Goal: Task Accomplishment & Management: Complete application form

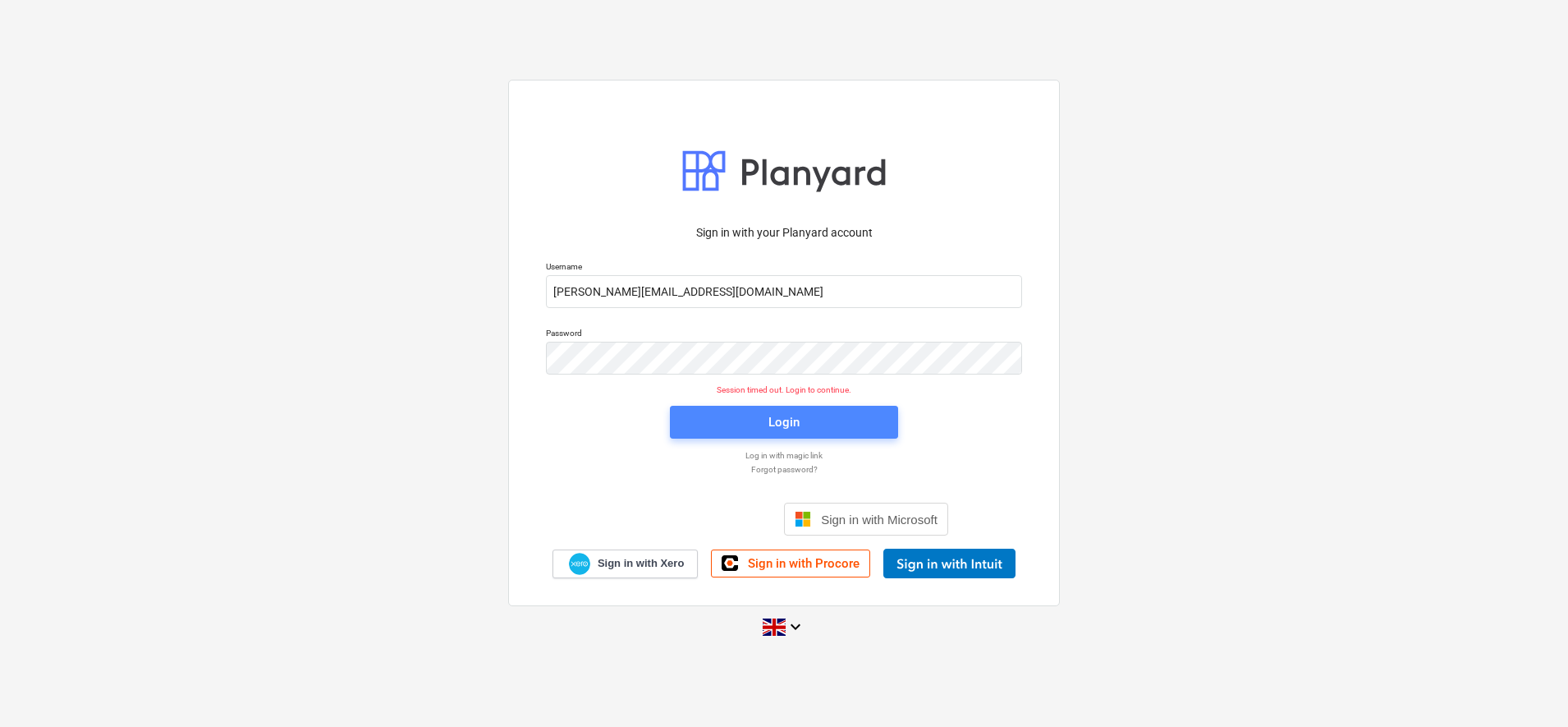
click at [781, 424] on div "Login" at bounding box center [784, 422] width 31 height 21
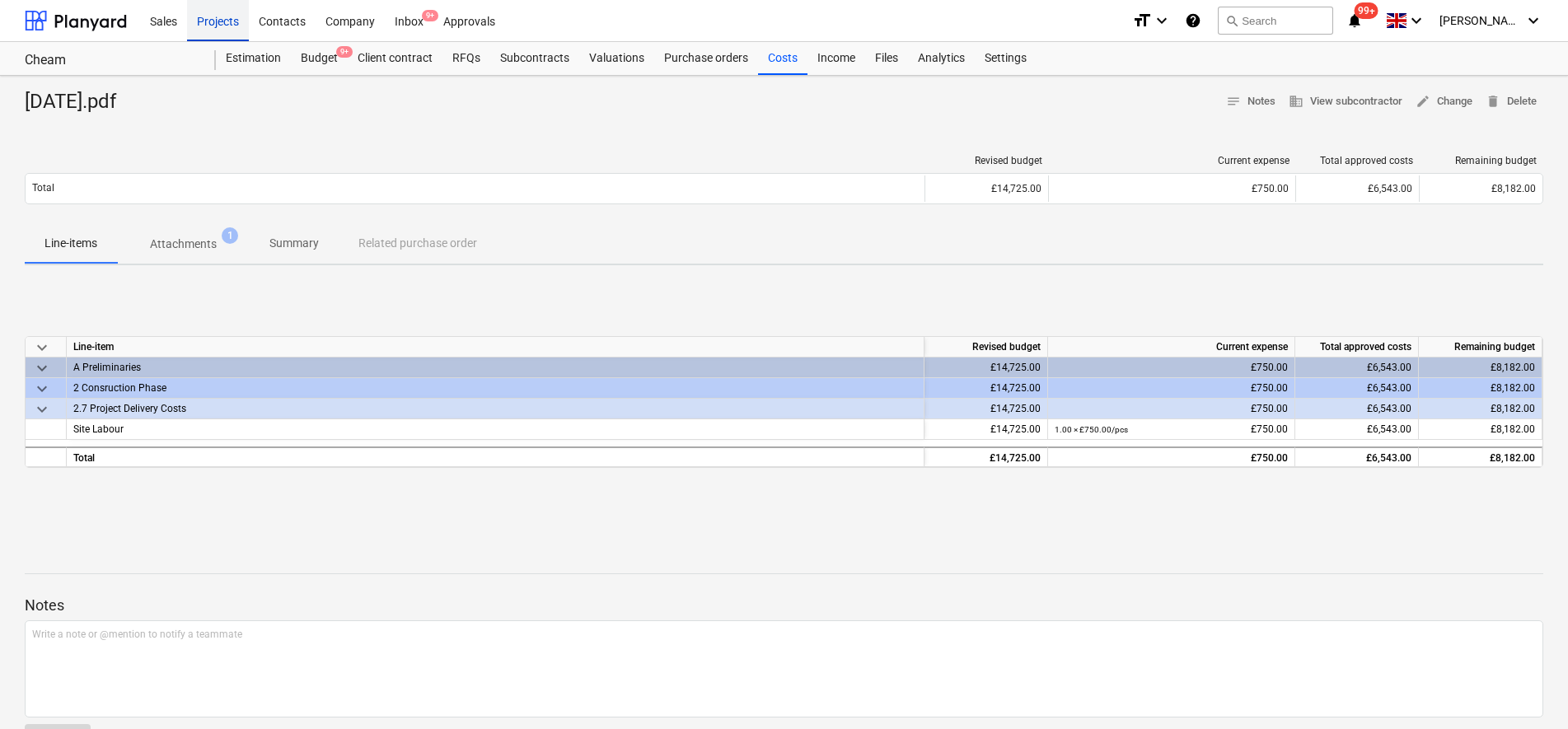
click at [209, 21] on div "Projects" at bounding box center [217, 20] width 62 height 42
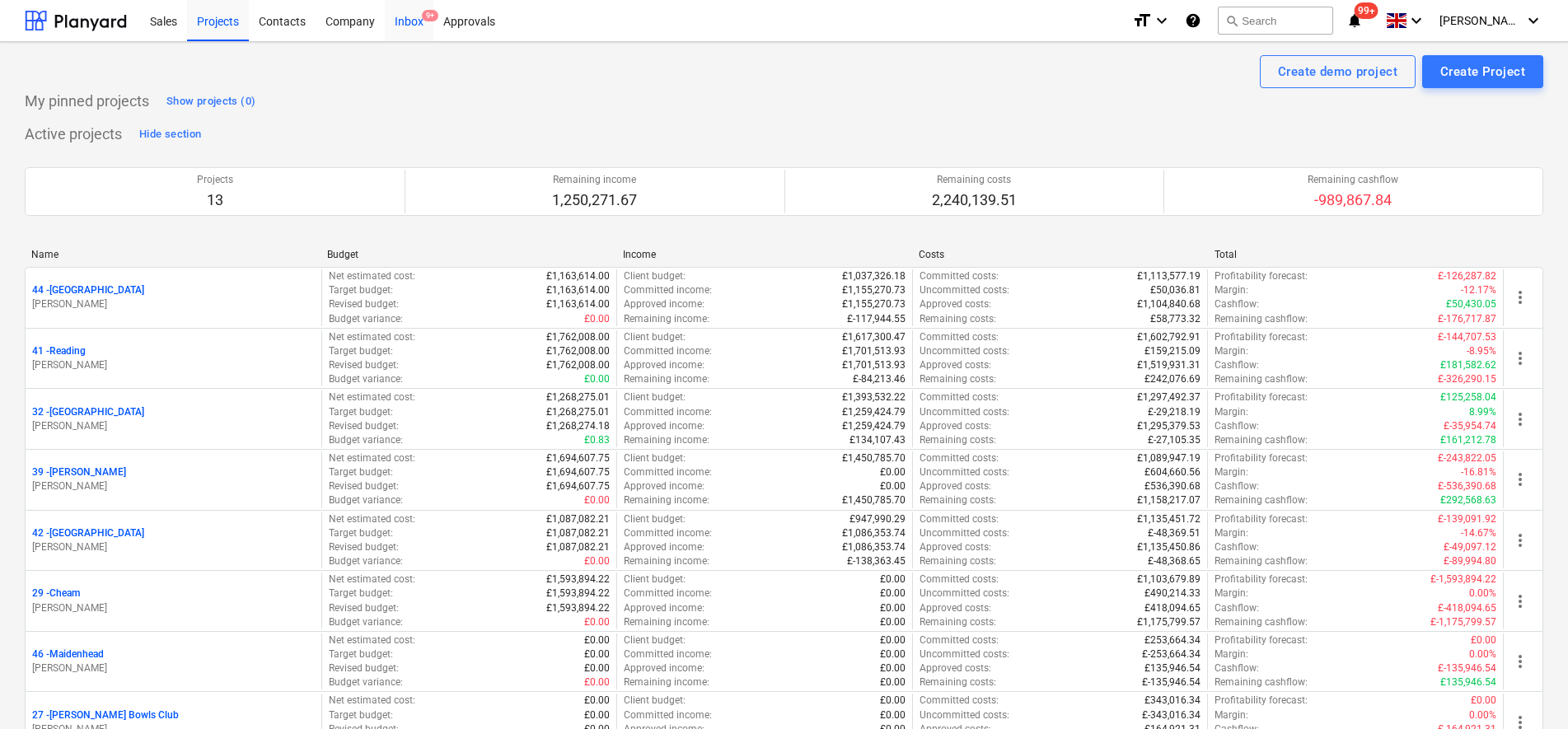
click at [414, 15] on div "Inbox 9+" at bounding box center [409, 20] width 48 height 42
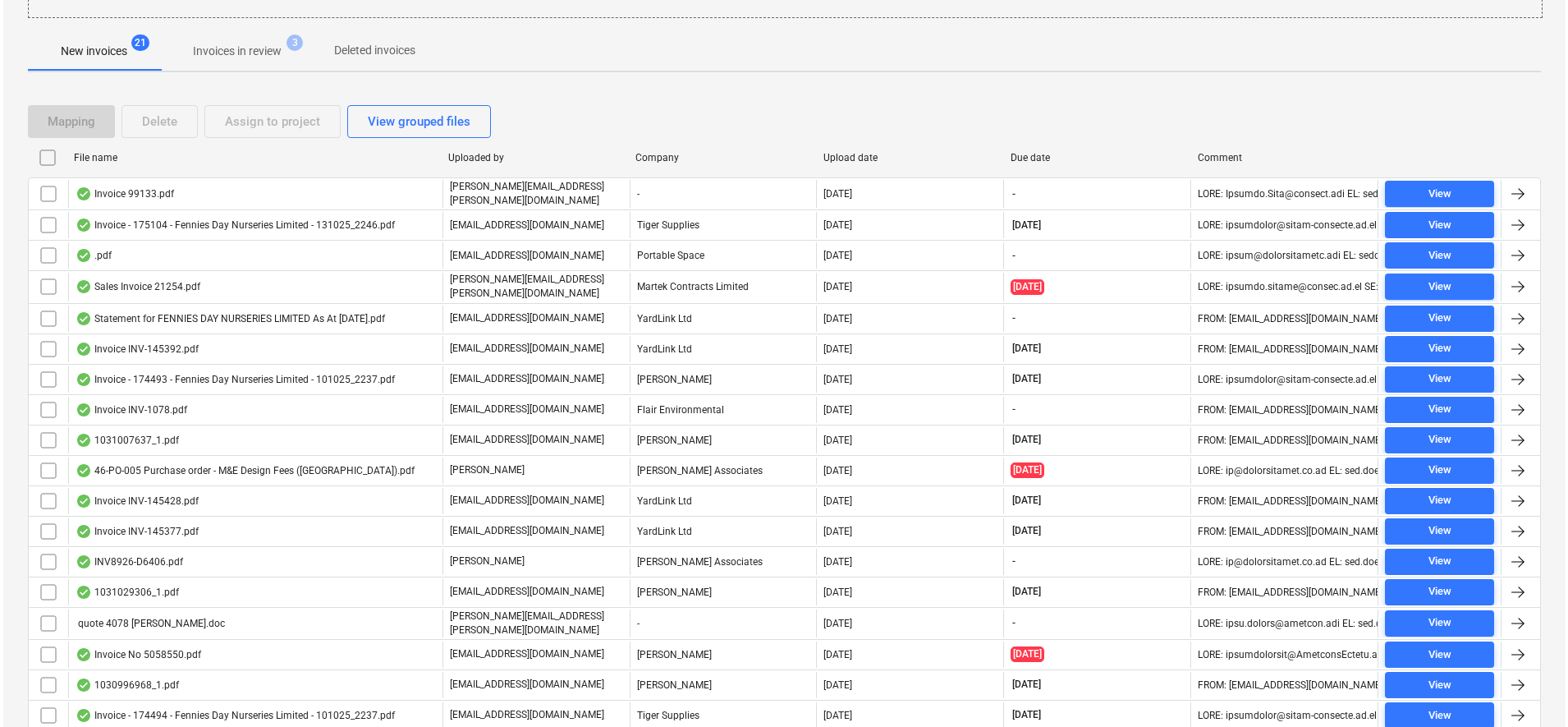
scroll to position [120, 0]
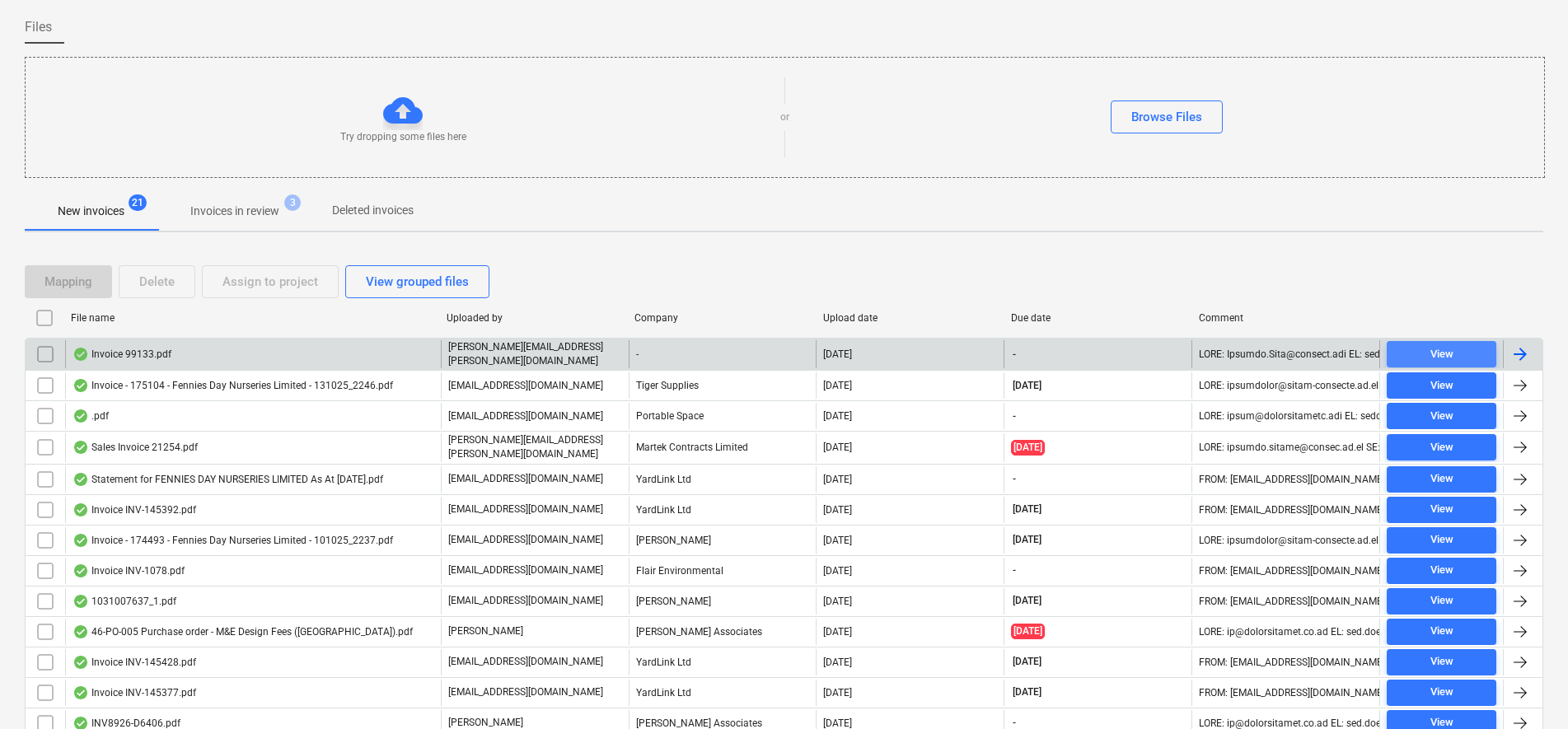
click at [1430, 357] on div "View" at bounding box center [1442, 354] width 23 height 19
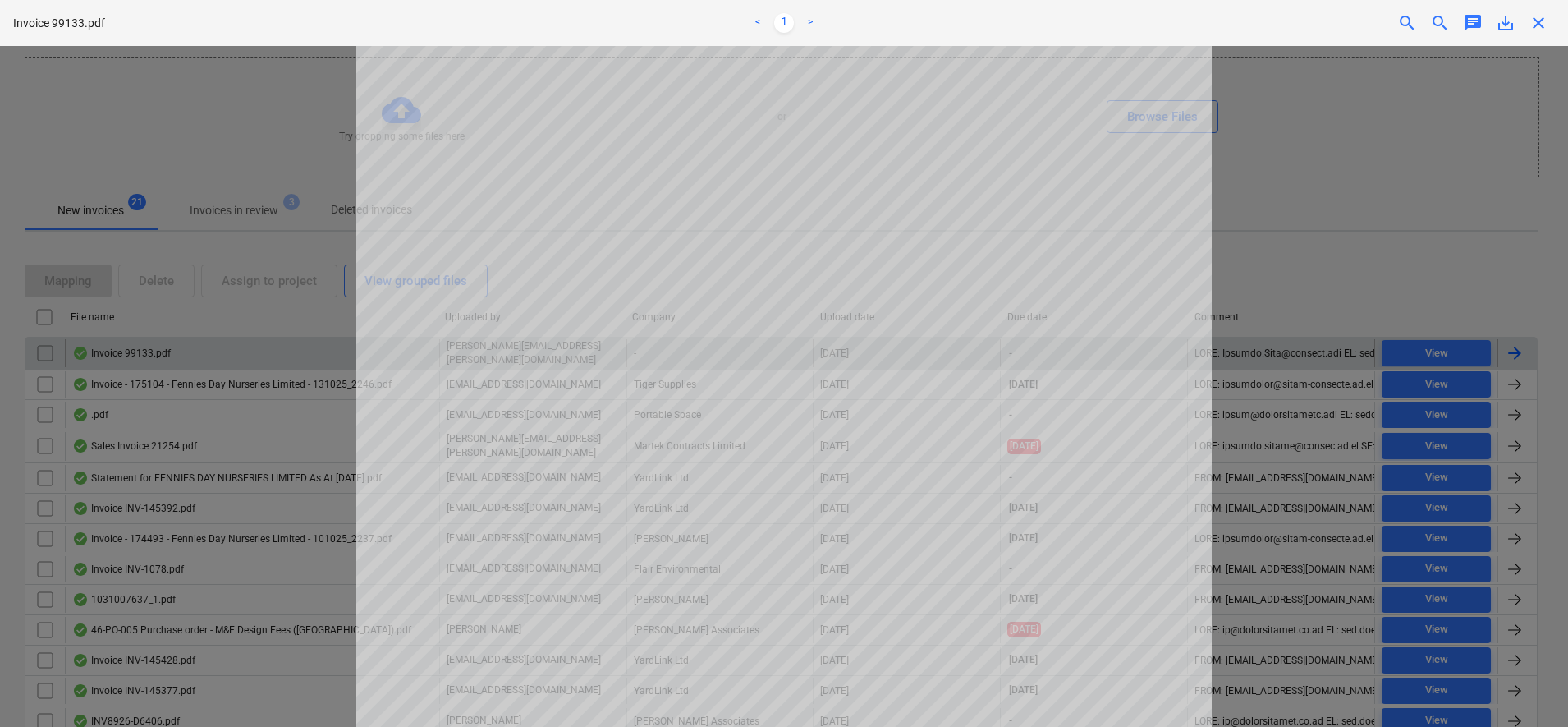
click at [1537, 29] on div "Getting notes failed" at bounding box center [1338, 17] width 444 height 35
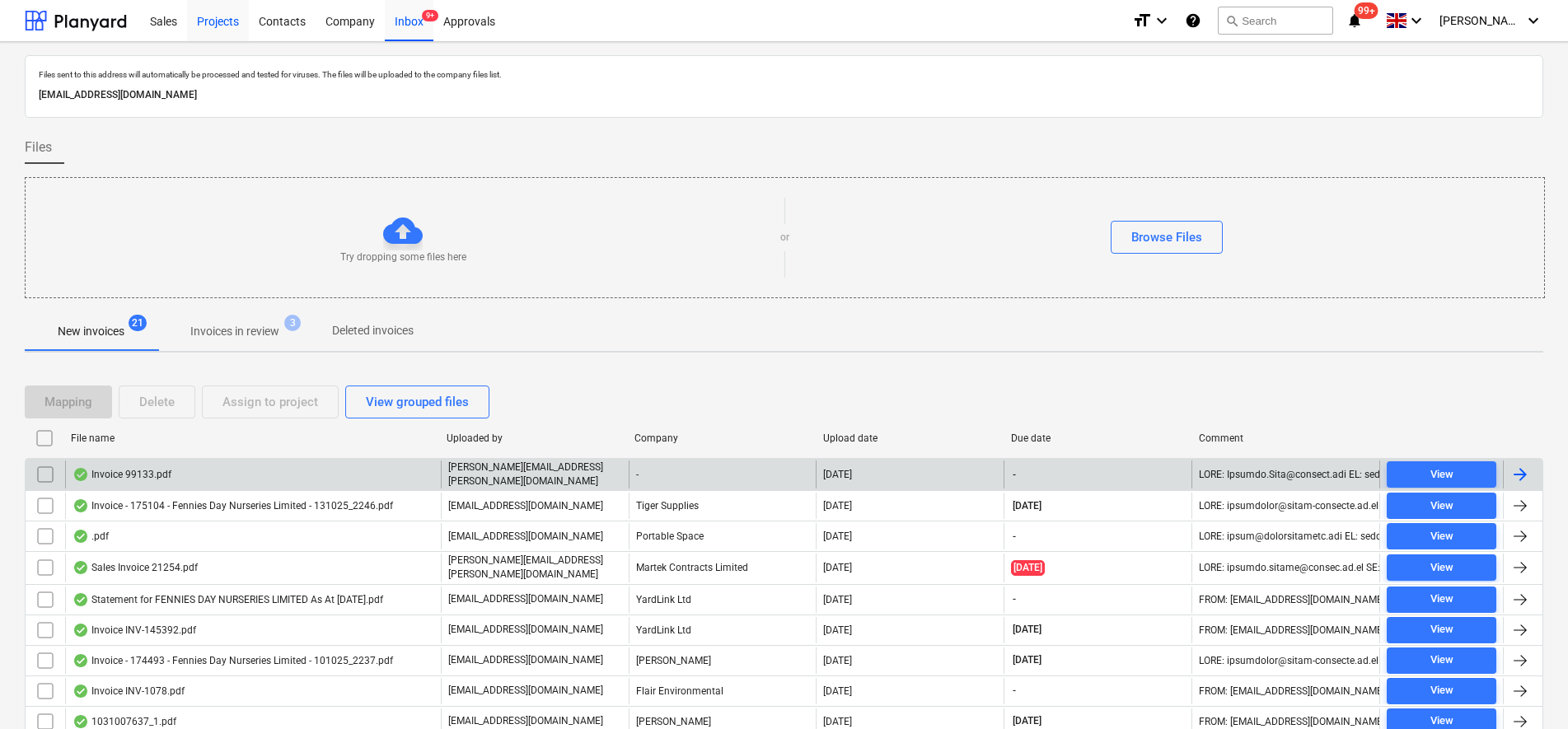
click at [205, 19] on div "Projects" at bounding box center [217, 20] width 62 height 42
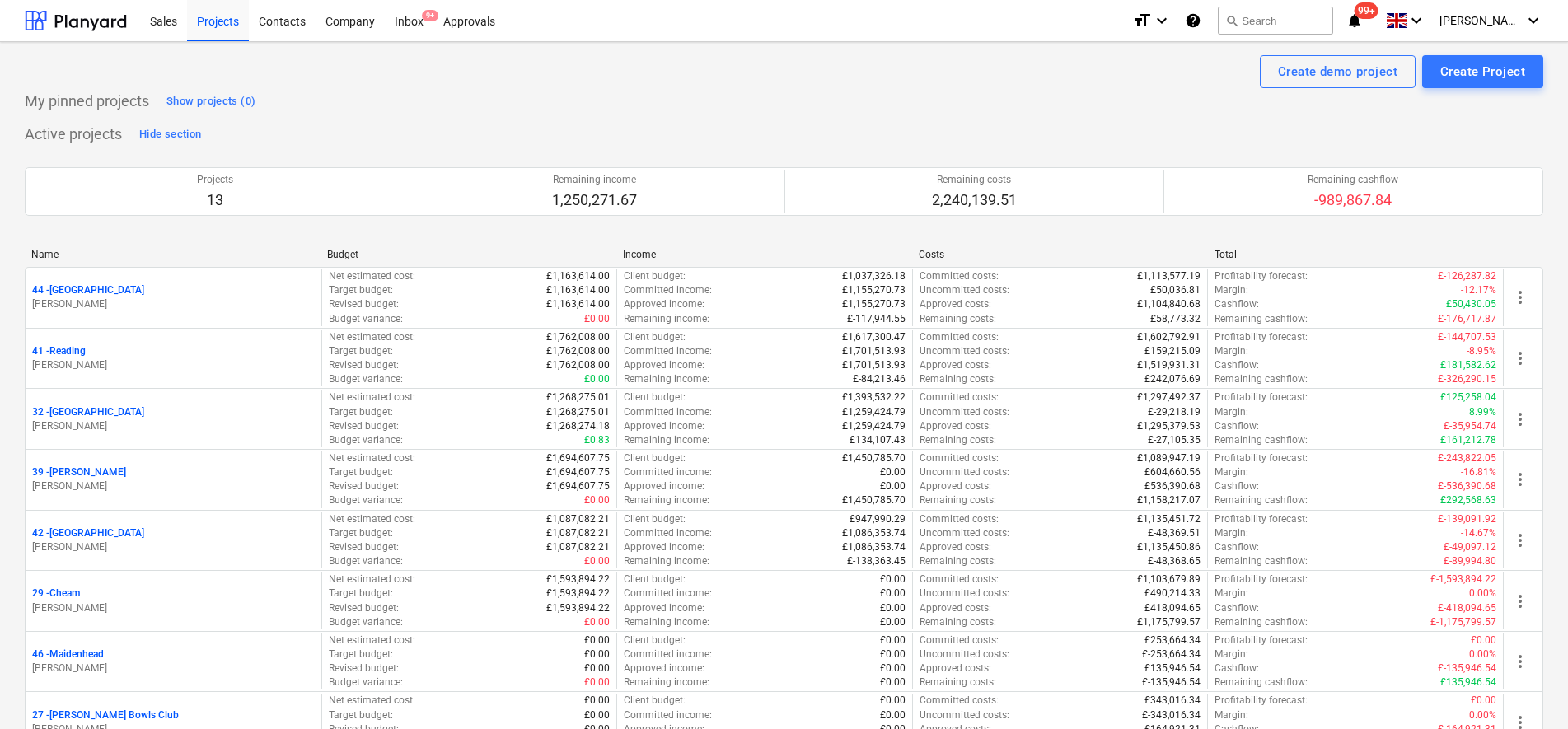
click at [74, 590] on p "29 - Cheam" at bounding box center [55, 593] width 47 height 14
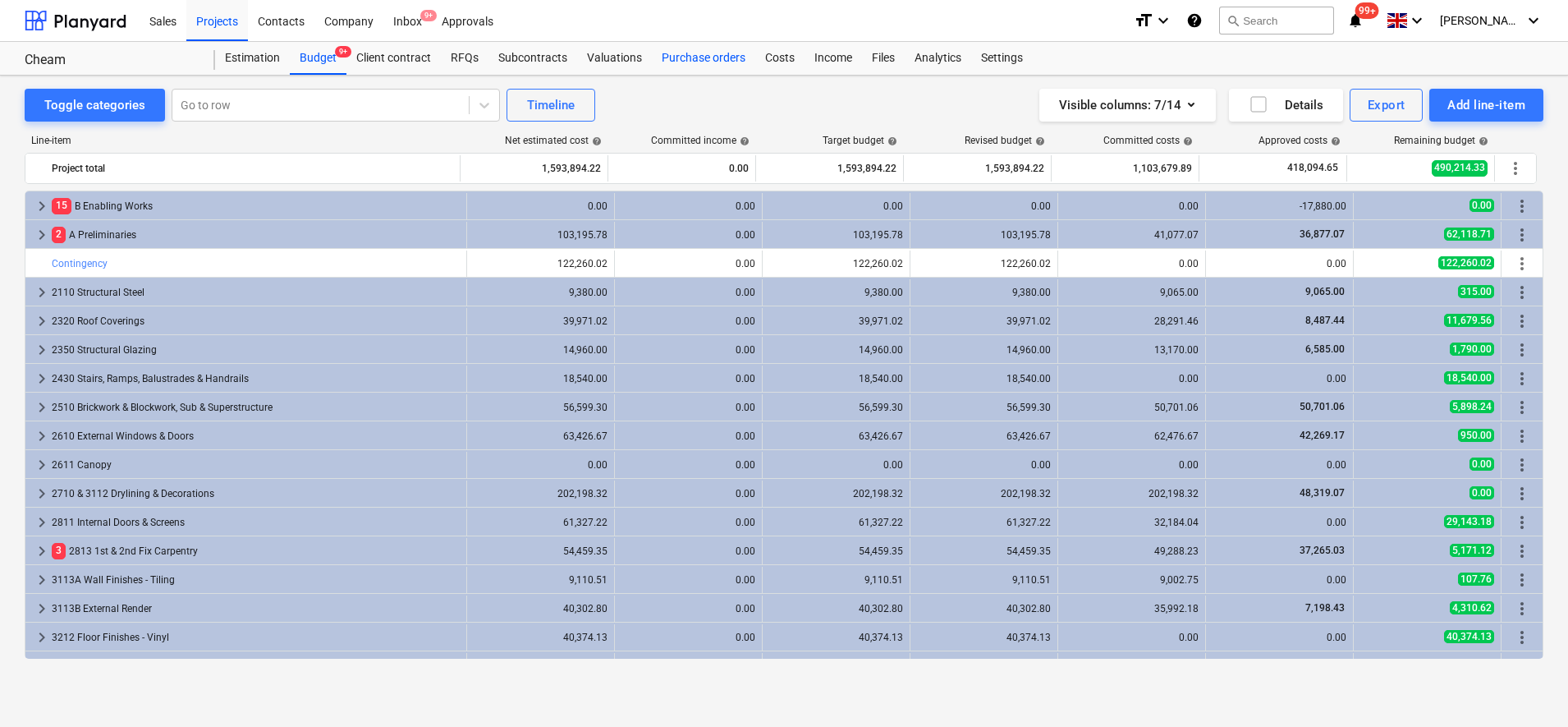
click at [715, 55] on div "Purchase orders" at bounding box center [704, 58] width 103 height 33
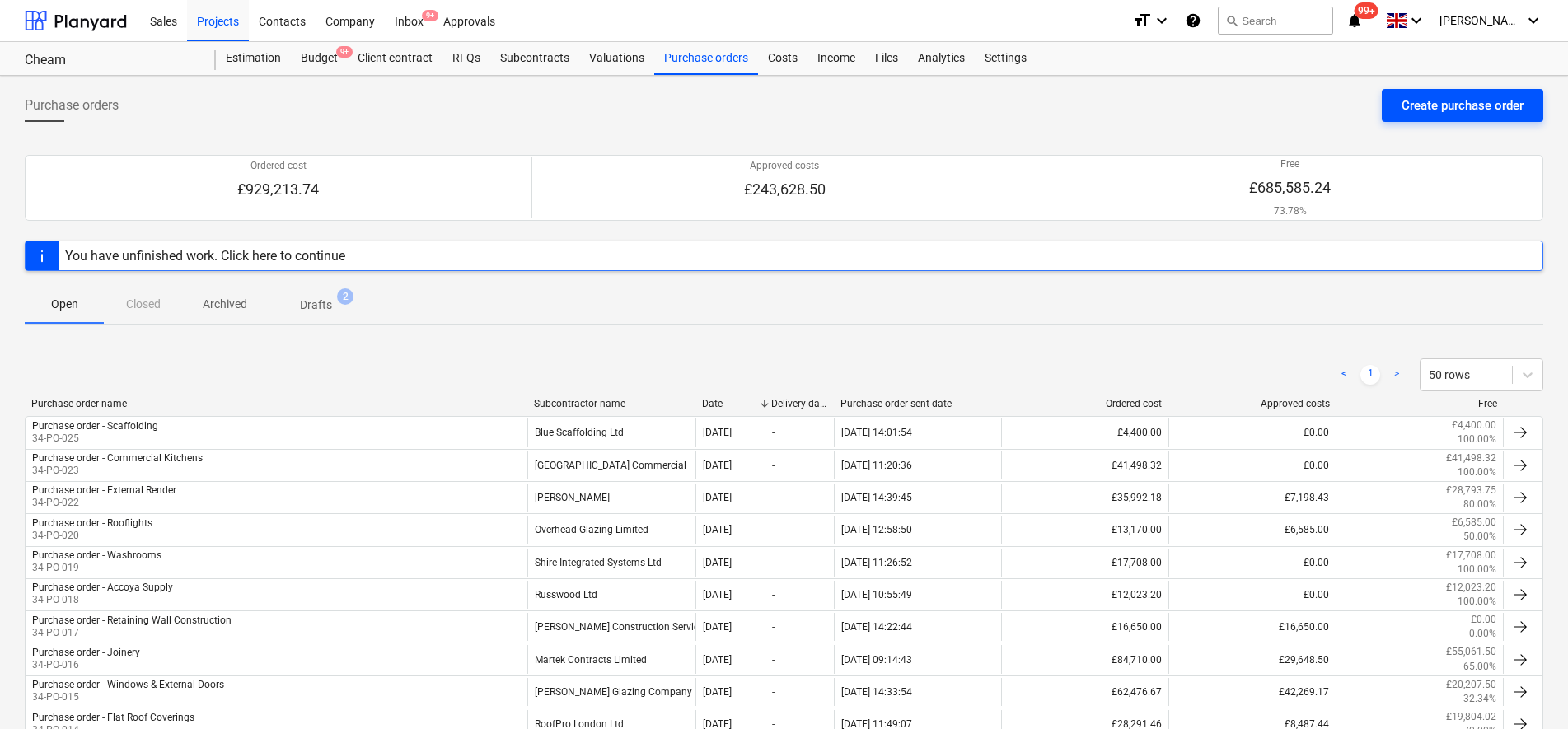
click at [1448, 104] on div "Create purchase order" at bounding box center [1463, 105] width 122 height 21
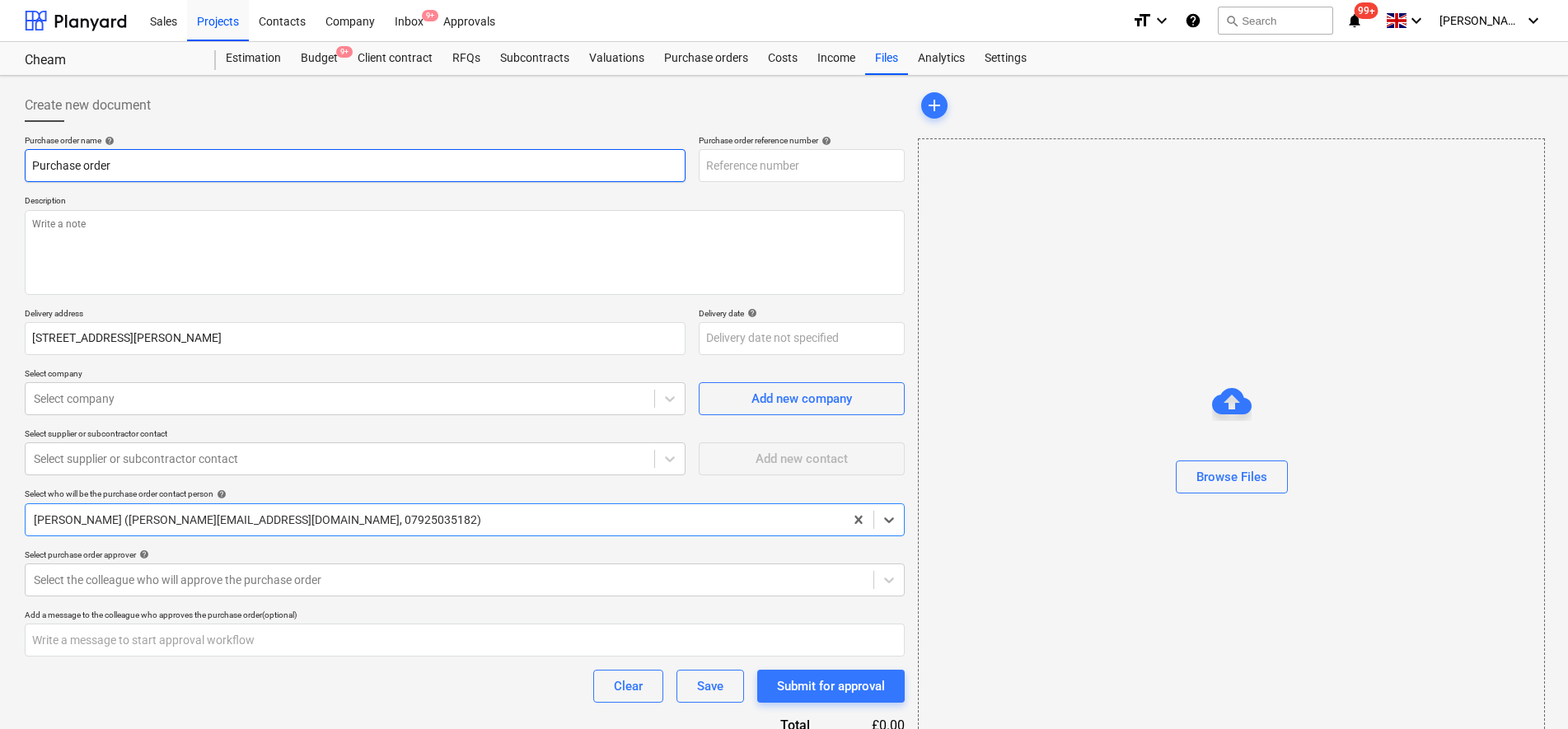
type input "29-PO-026"
click at [289, 239] on textarea at bounding box center [465, 252] width 880 height 85
paste textarea "quote of £4,796 for the supply and installation of approximately 35-40mm bonded…"
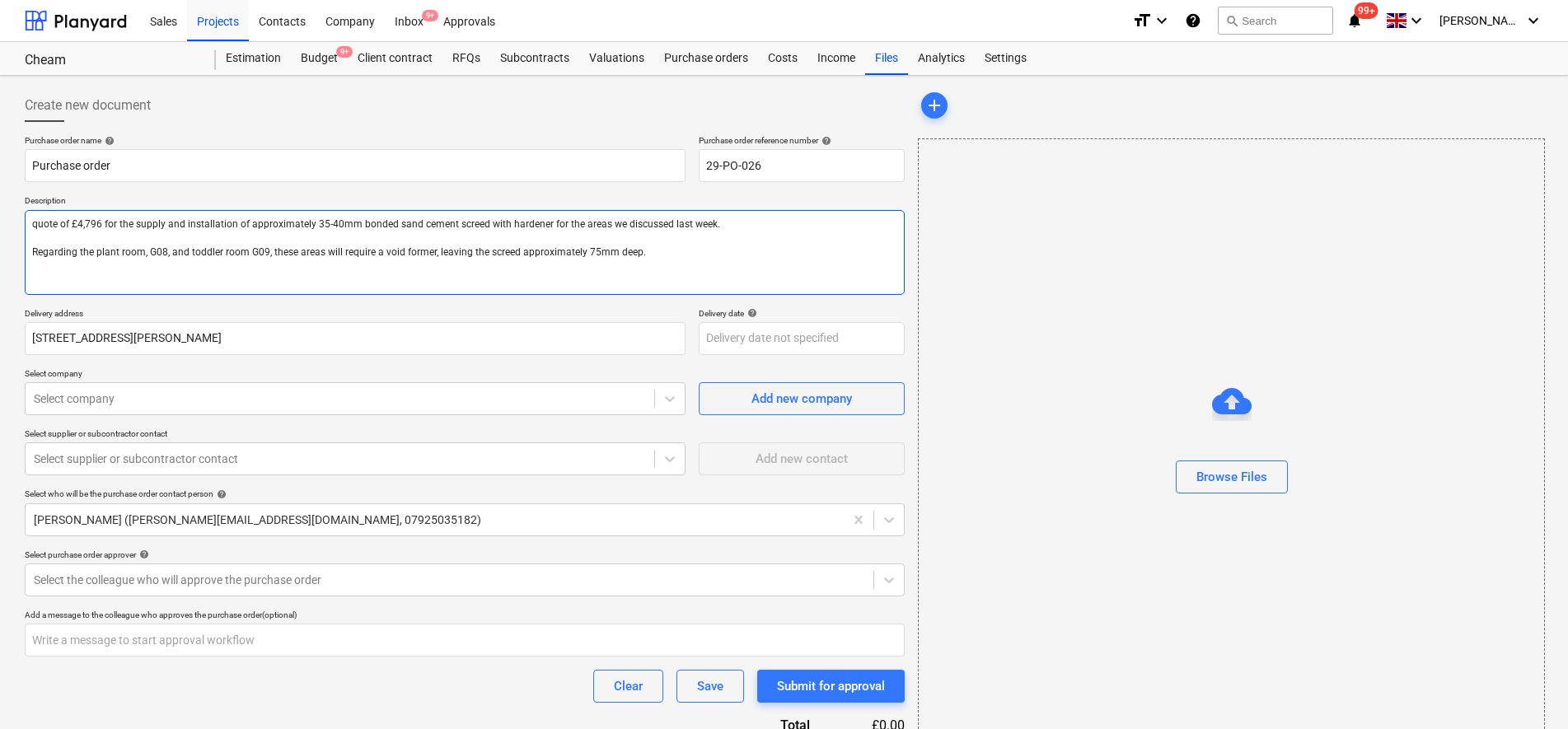
drag, startPoint x: 33, startPoint y: 226, endPoint x: 56, endPoint y: 246, distance: 30.5
click at [37, 230] on textarea "quote of £4,796 for the supply and installation of approximately 35-40mm bonded…" at bounding box center [465, 252] width 880 height 85
click at [680, 248] on textarea "Quote of £4,796 for the supply and installation of approximately 35-40mm bonded…" at bounding box center [465, 252] width 880 height 85
type textarea "Quote of £4,796 for the supply and installation of approximately 35-40mm bonded…"
click at [442, 406] on div at bounding box center [340, 398] width 612 height 16
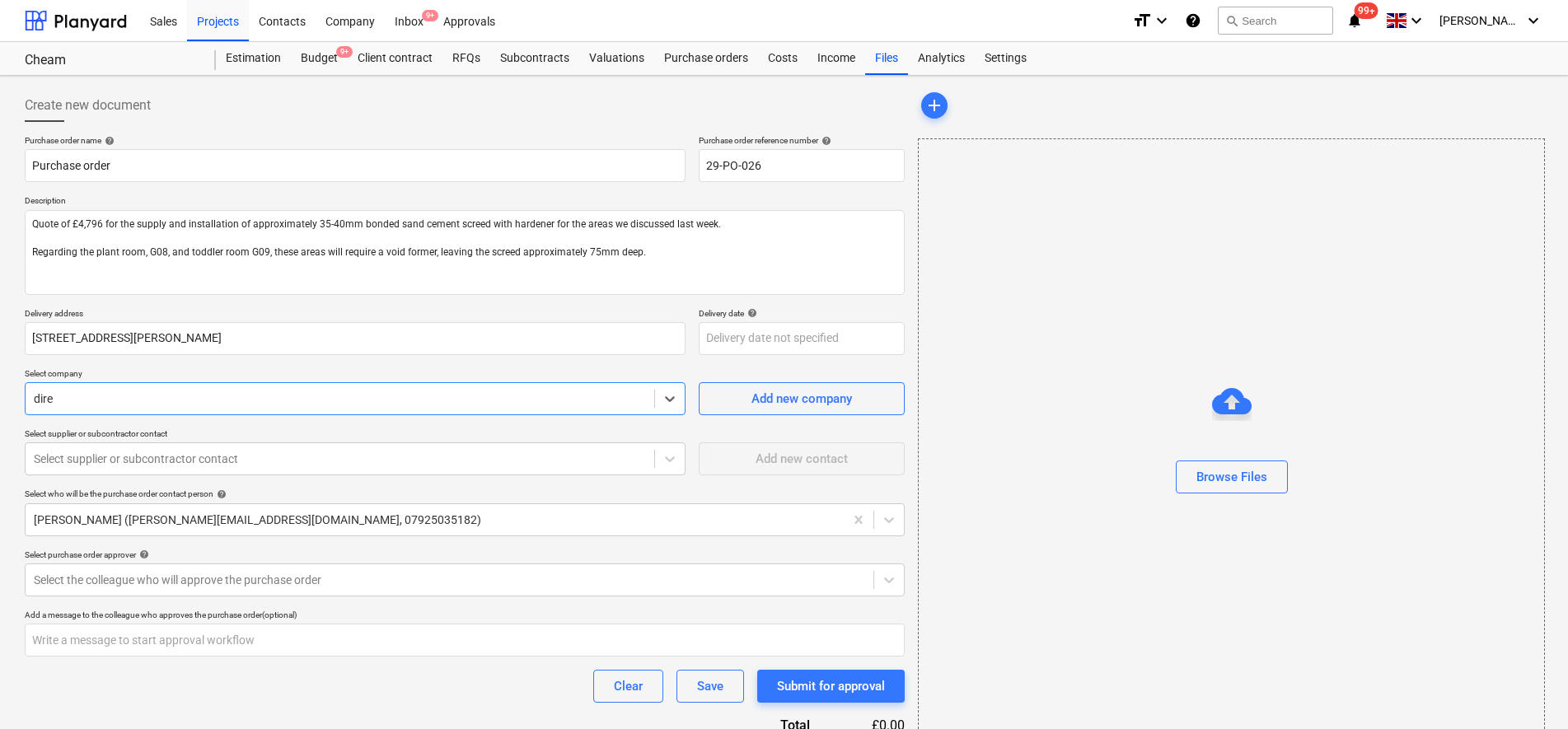
type input "direc"
click at [326, 371] on p "Select company" at bounding box center [355, 375] width 661 height 14
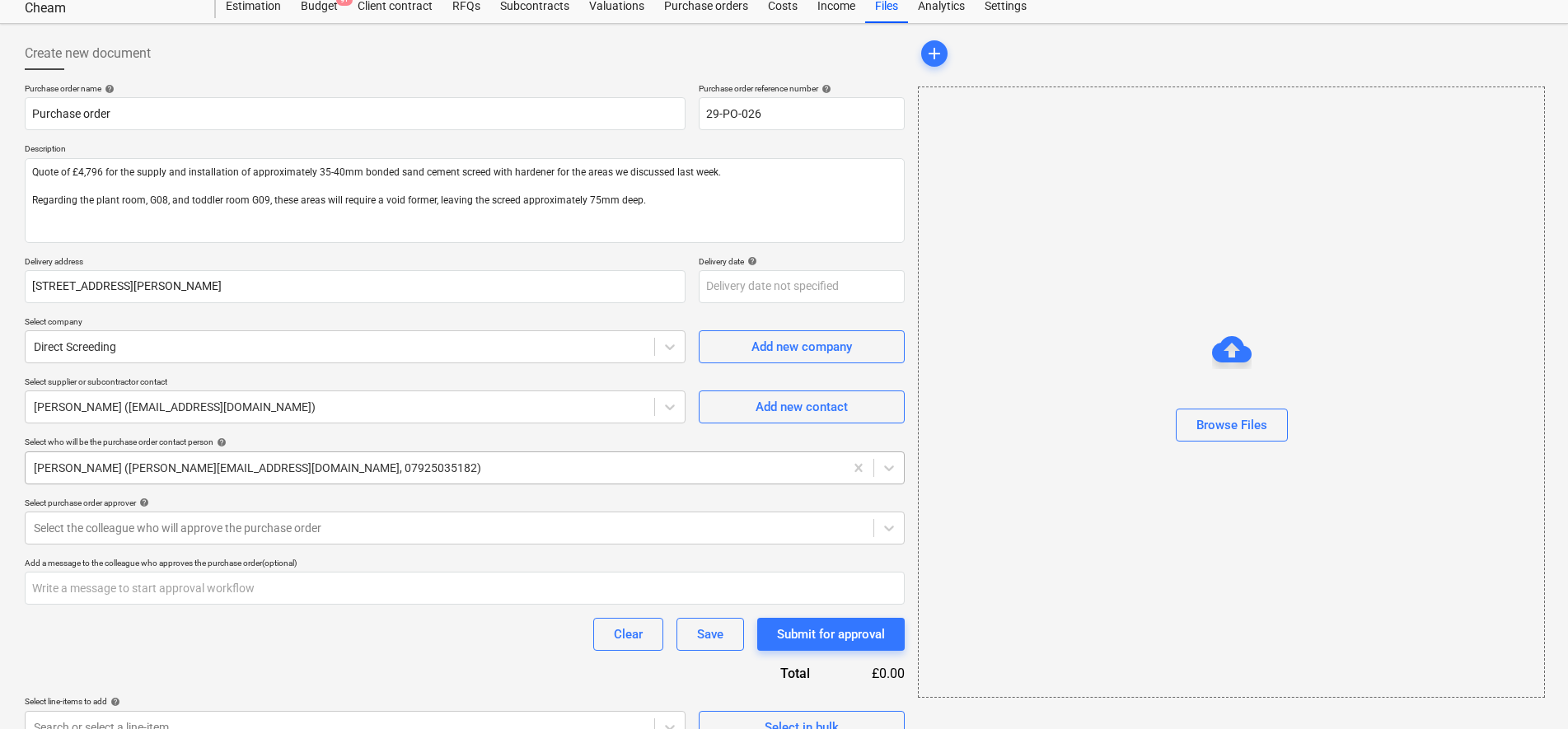
scroll to position [80, 0]
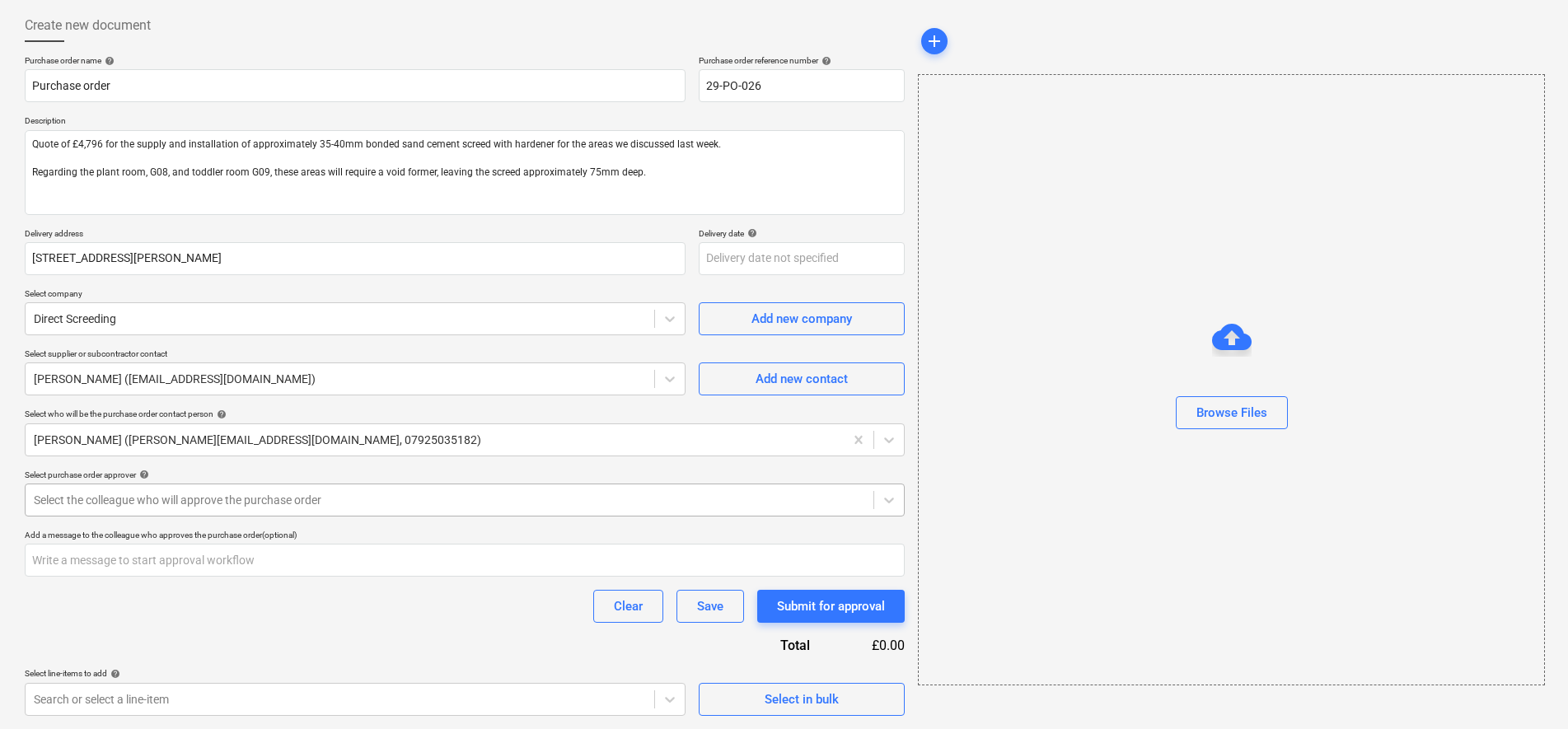
click at [563, 491] on div at bounding box center [450, 499] width 831 height 16
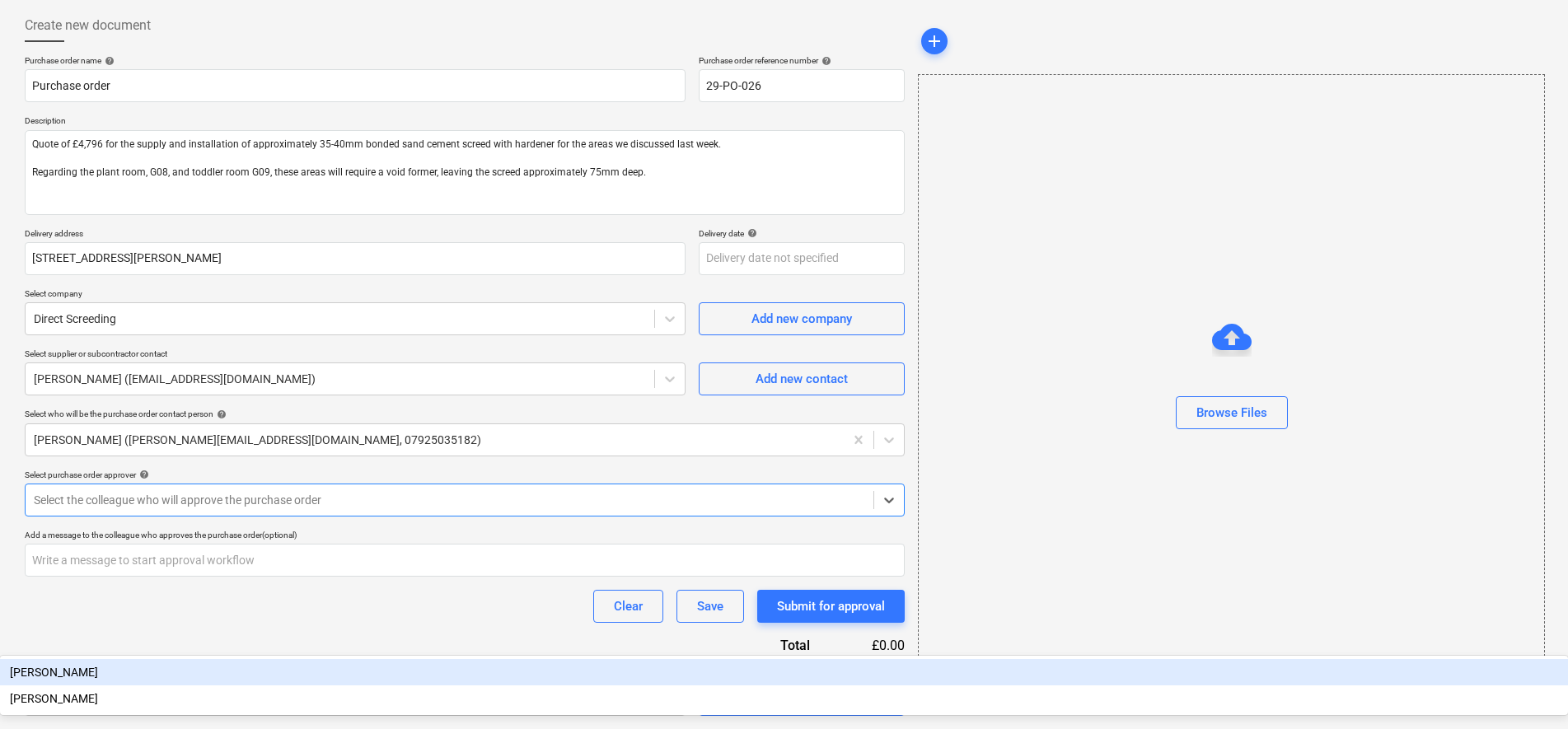
click at [518, 658] on div "[PERSON_NAME]" at bounding box center [784, 671] width 1568 height 26
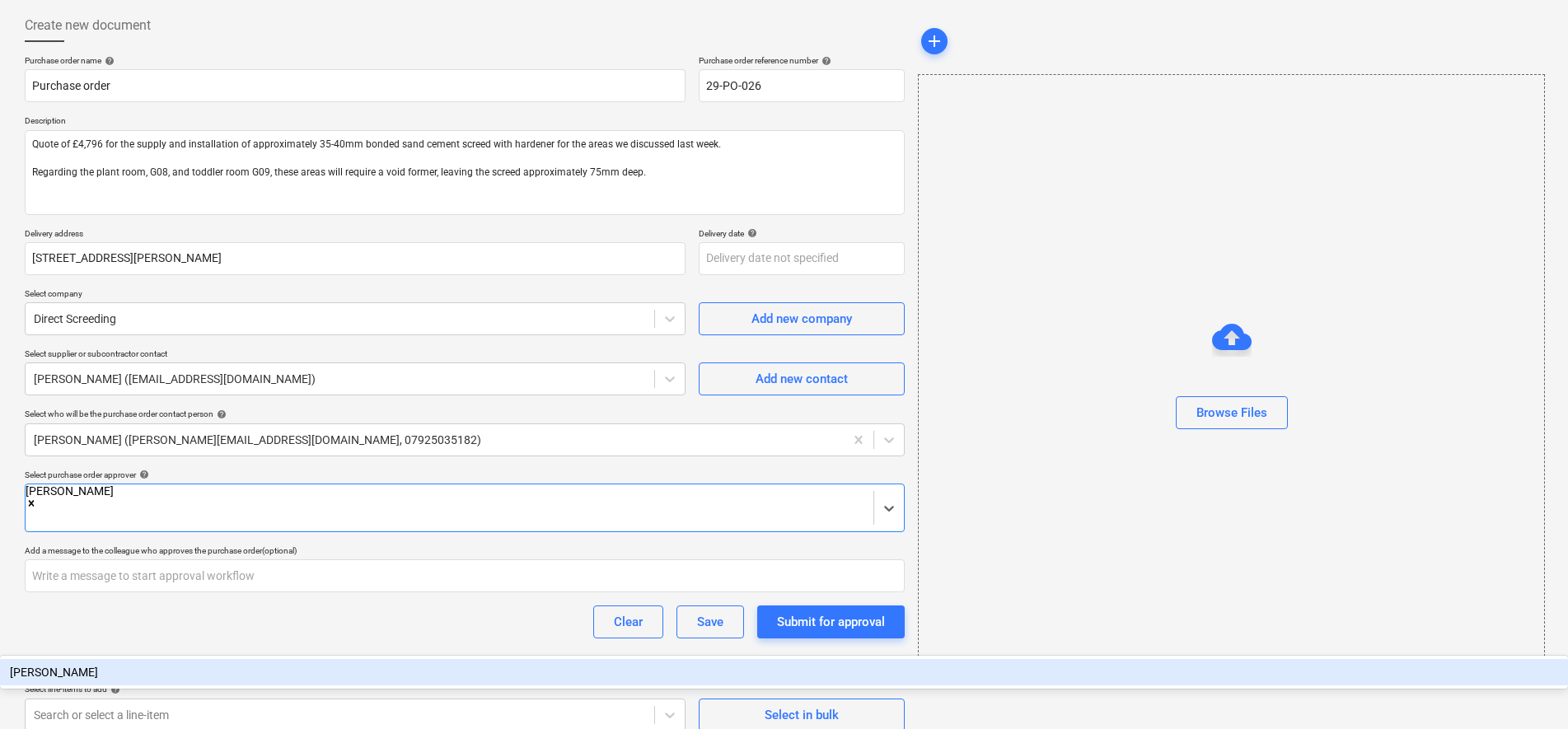
click at [488, 636] on div "Purchase order name help Purchase order Purchase order reference number help 29…" at bounding box center [465, 393] width 880 height 676
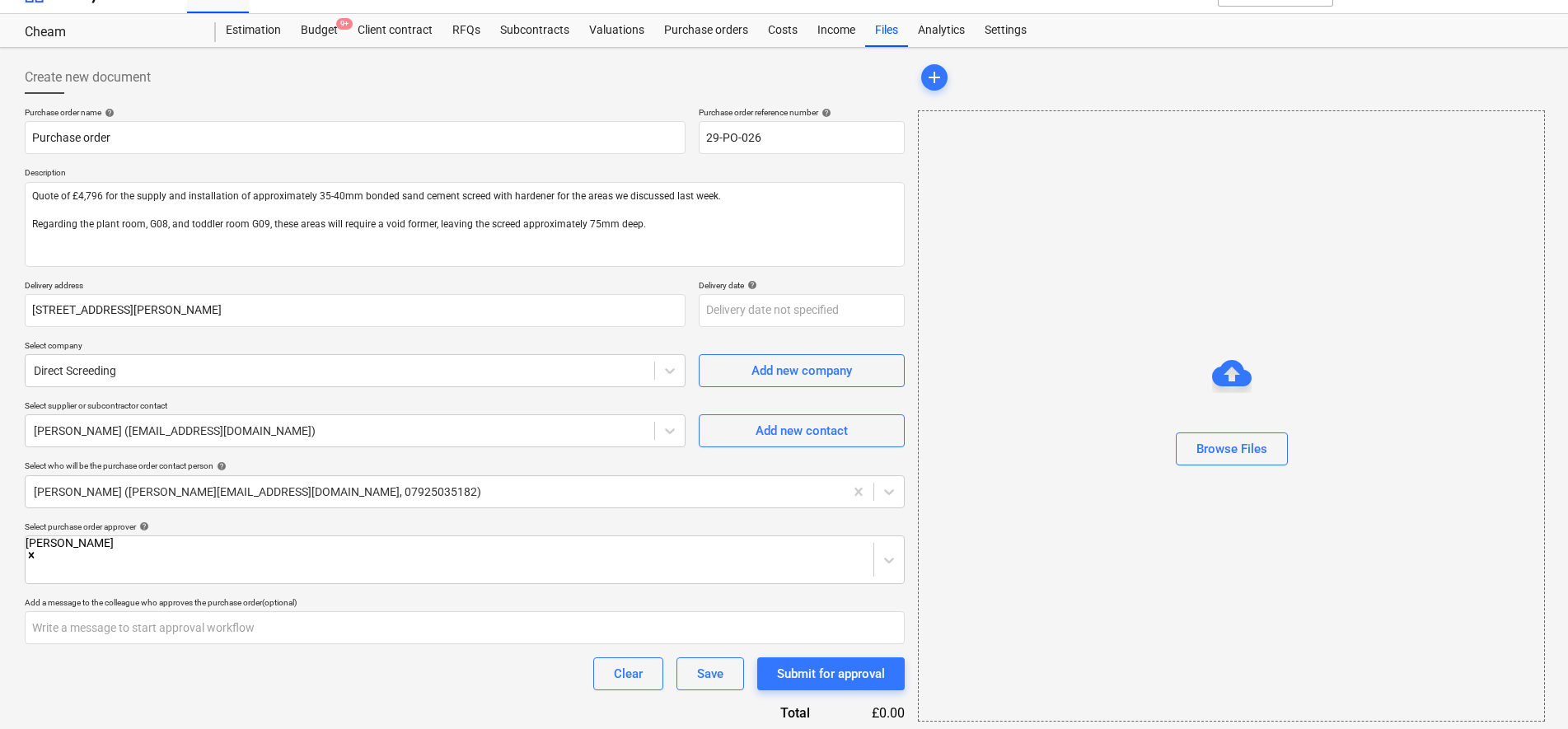
scroll to position [0, 0]
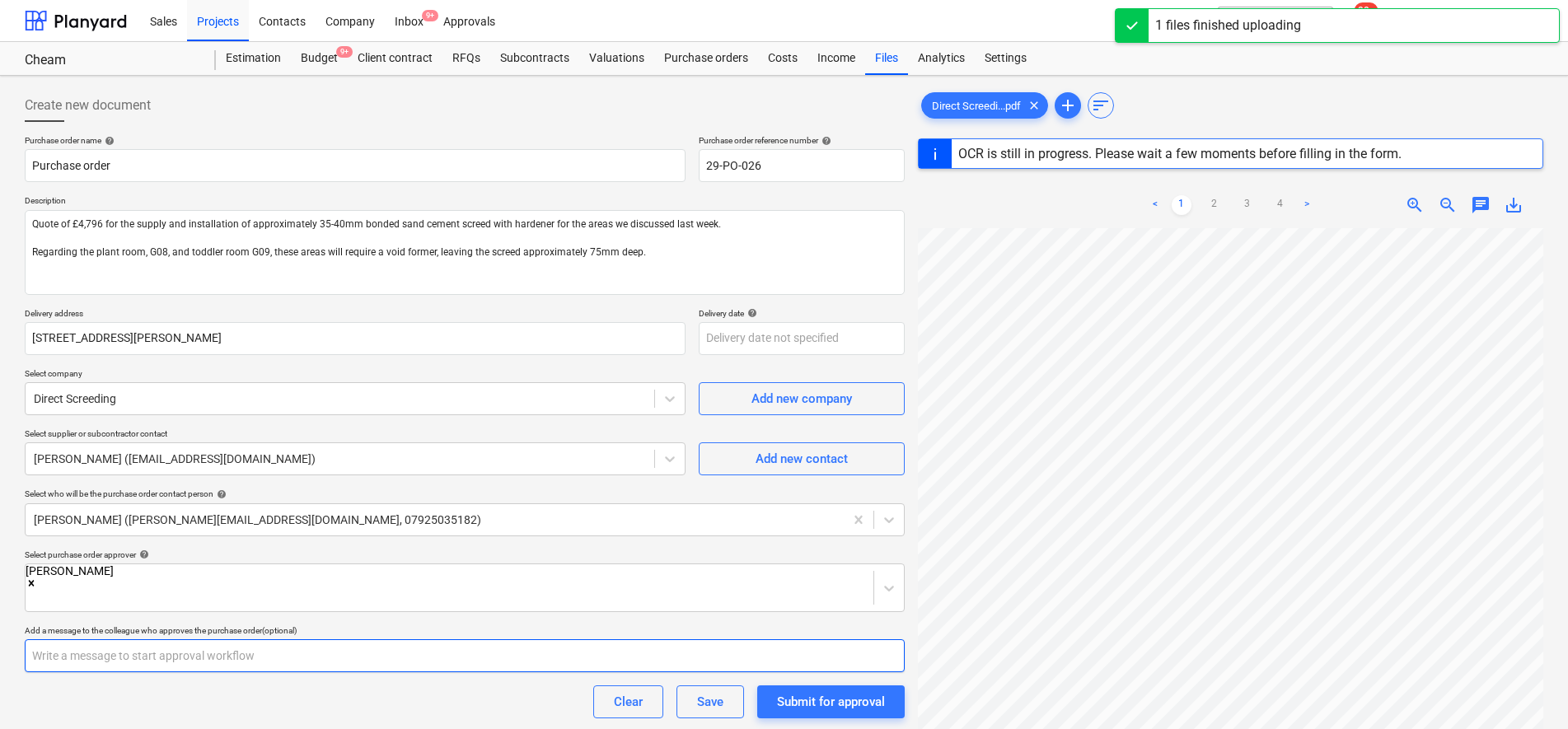
click at [348, 641] on input "text" at bounding box center [465, 655] width 880 height 33
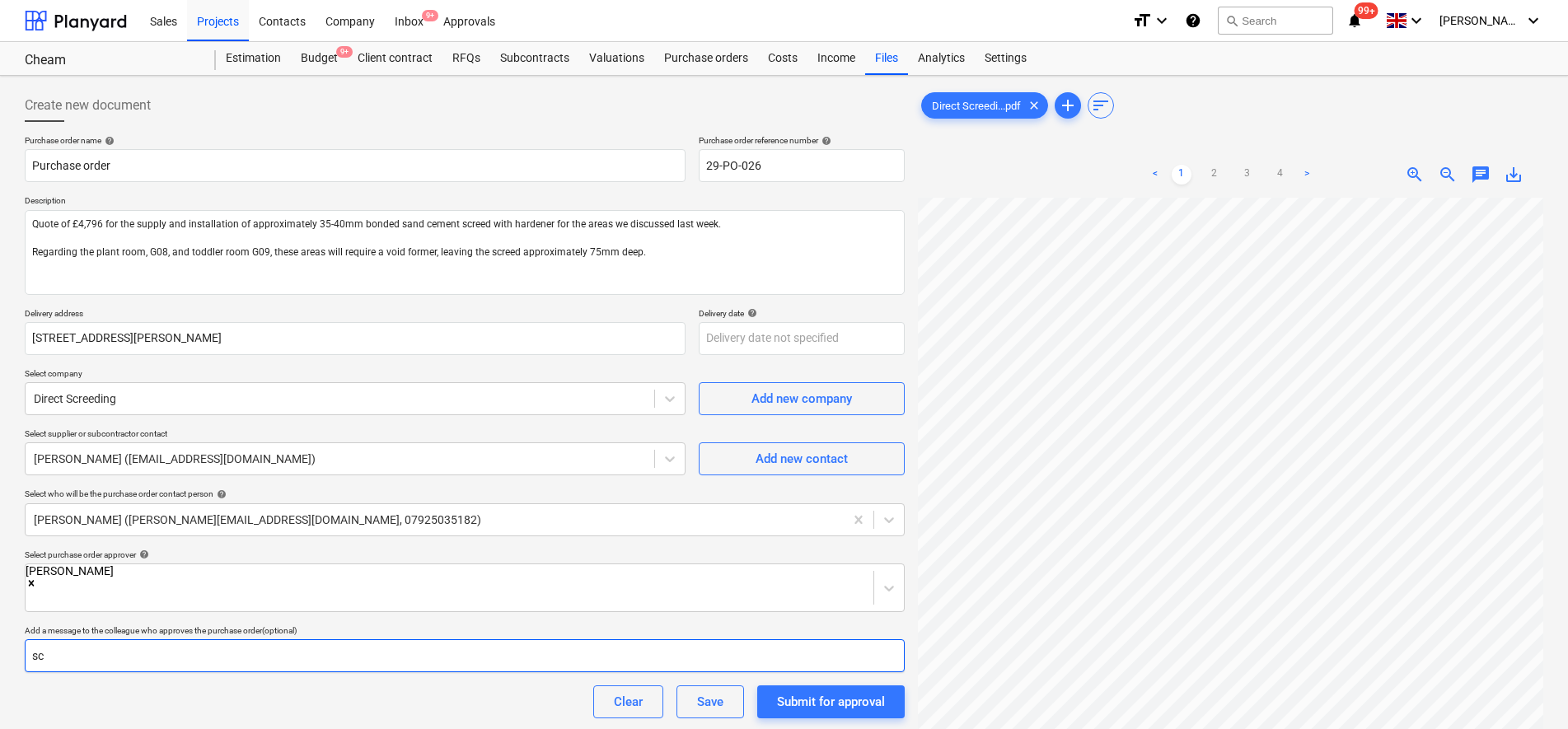
type input "s"
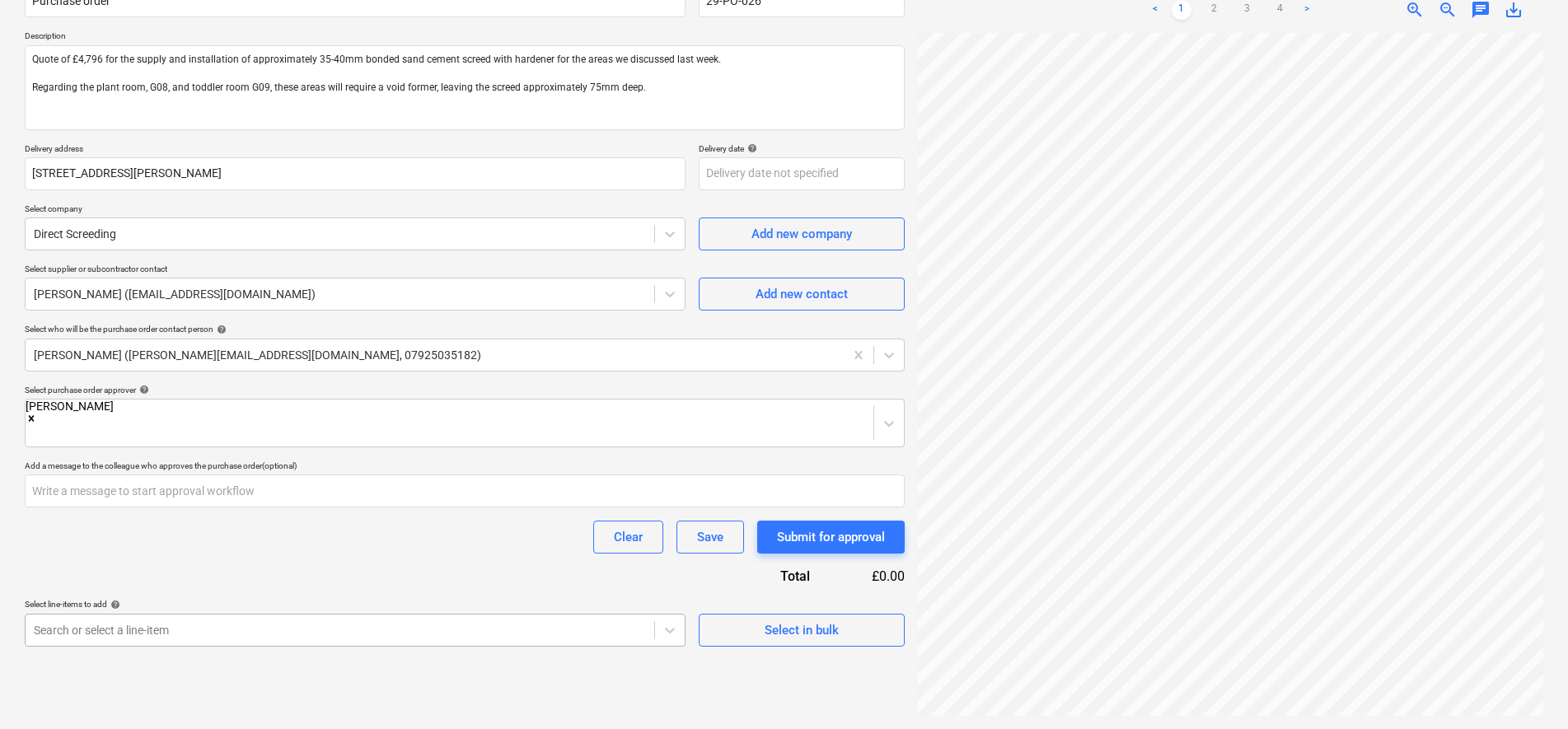
click at [301, 564] on body "Sales Projects Contacts Company Inbox 9+ Approvals format_size keyboard_arrow_d…" at bounding box center [784, 200] width 1568 height 729
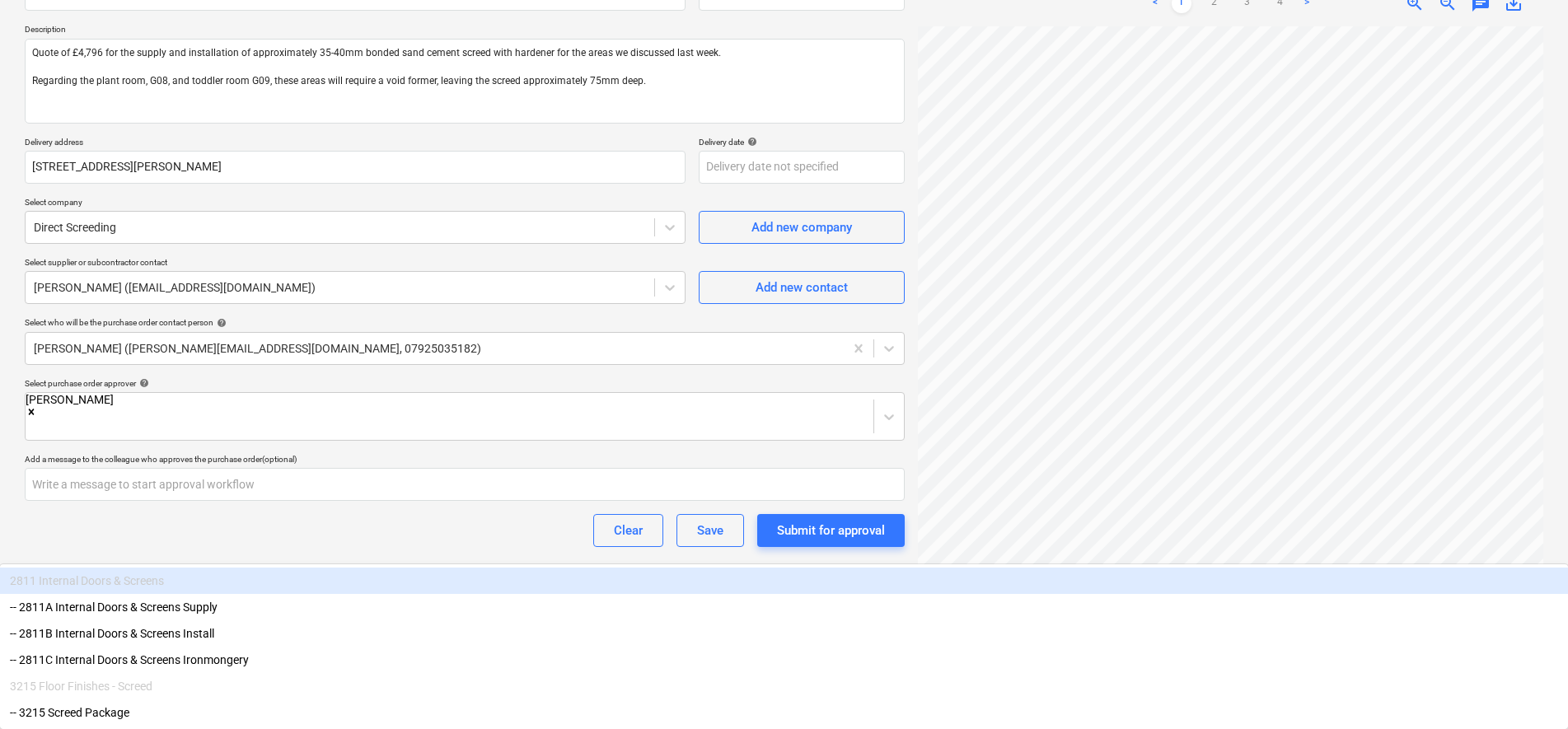
type input "screed"
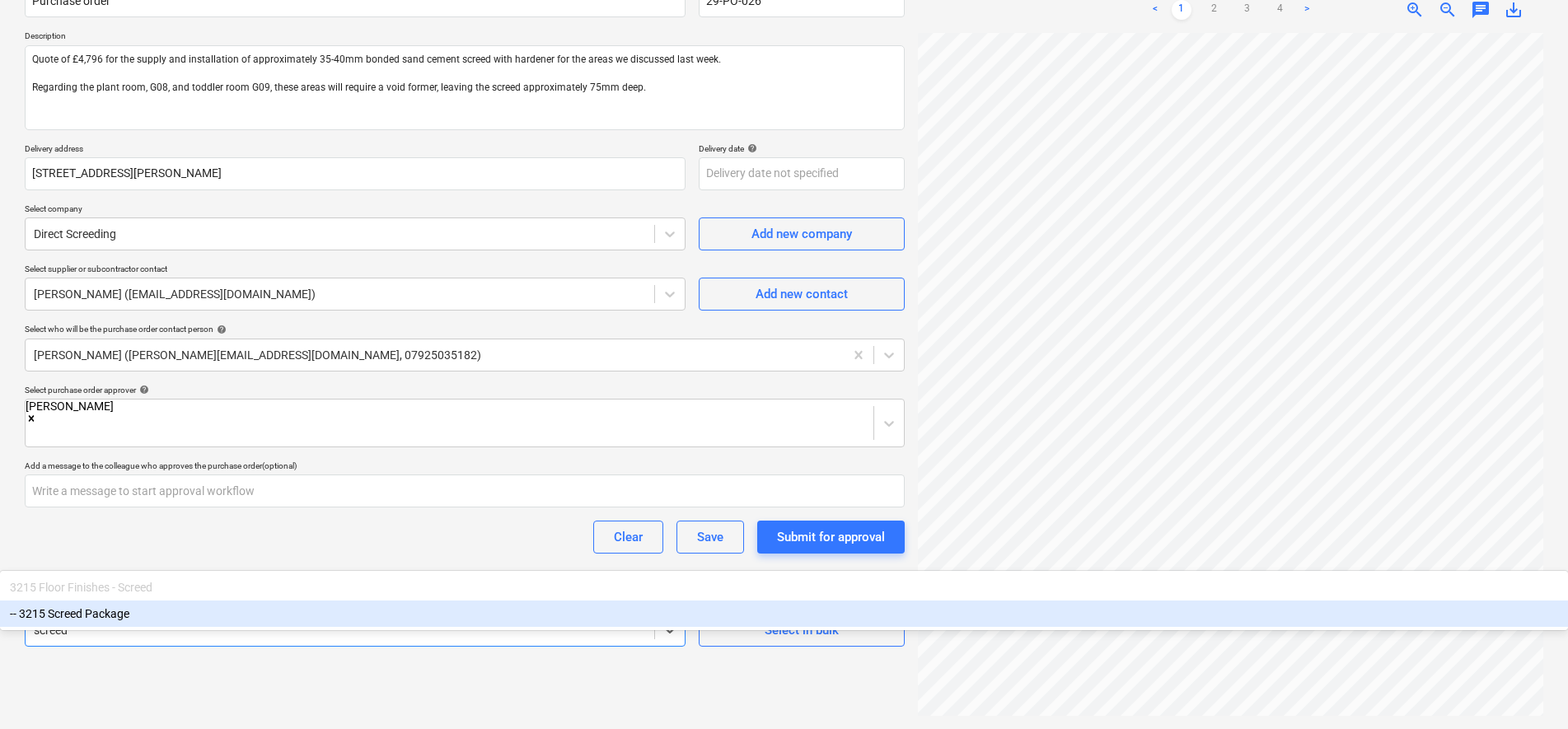
click at [247, 626] on div "-- 3215 Screed Package" at bounding box center [784, 613] width 1568 height 26
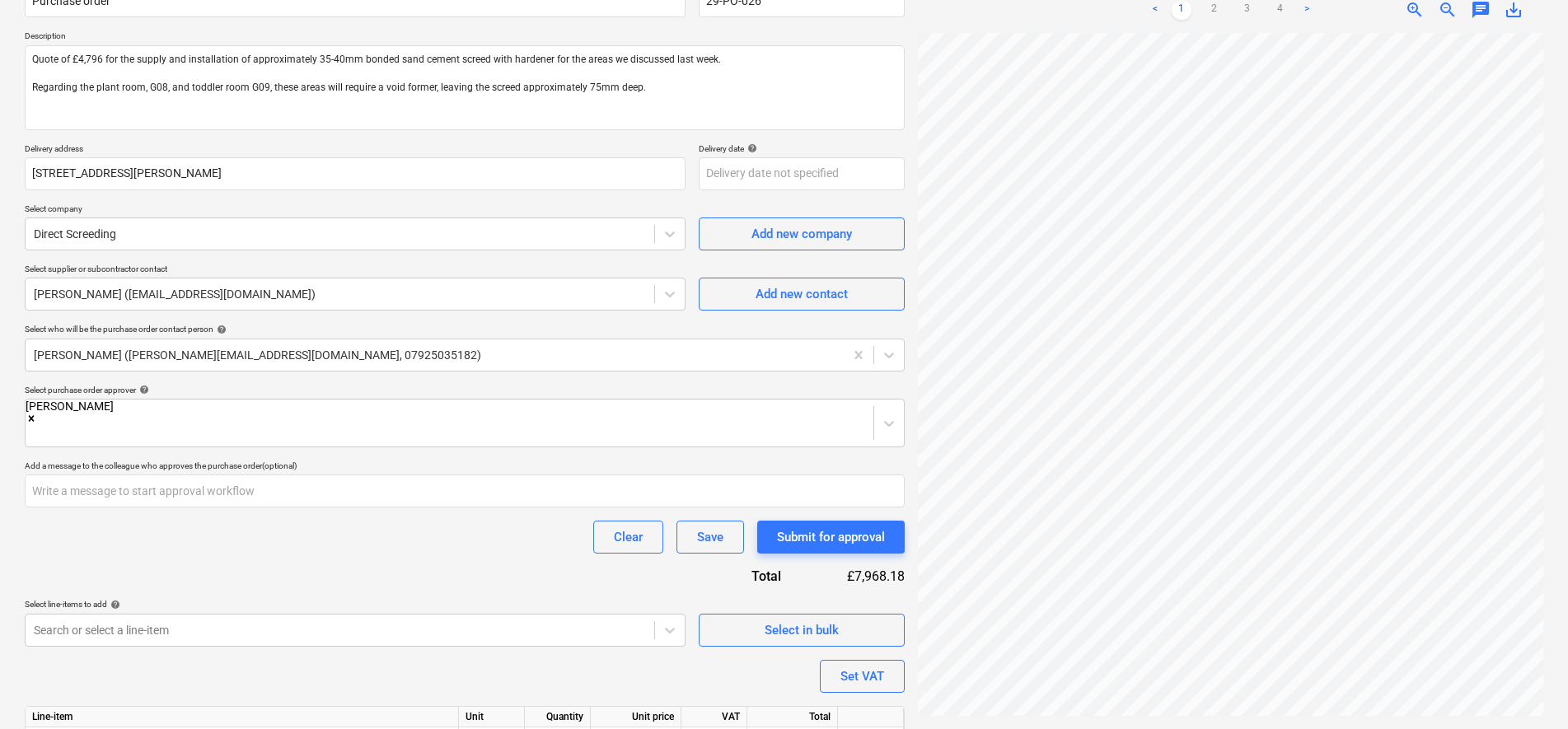
drag, startPoint x: 443, startPoint y: 522, endPoint x: 439, endPoint y: 532, distance: 10.8
click at [439, 526] on div "Clear Save Submit for approval" at bounding box center [465, 536] width 880 height 33
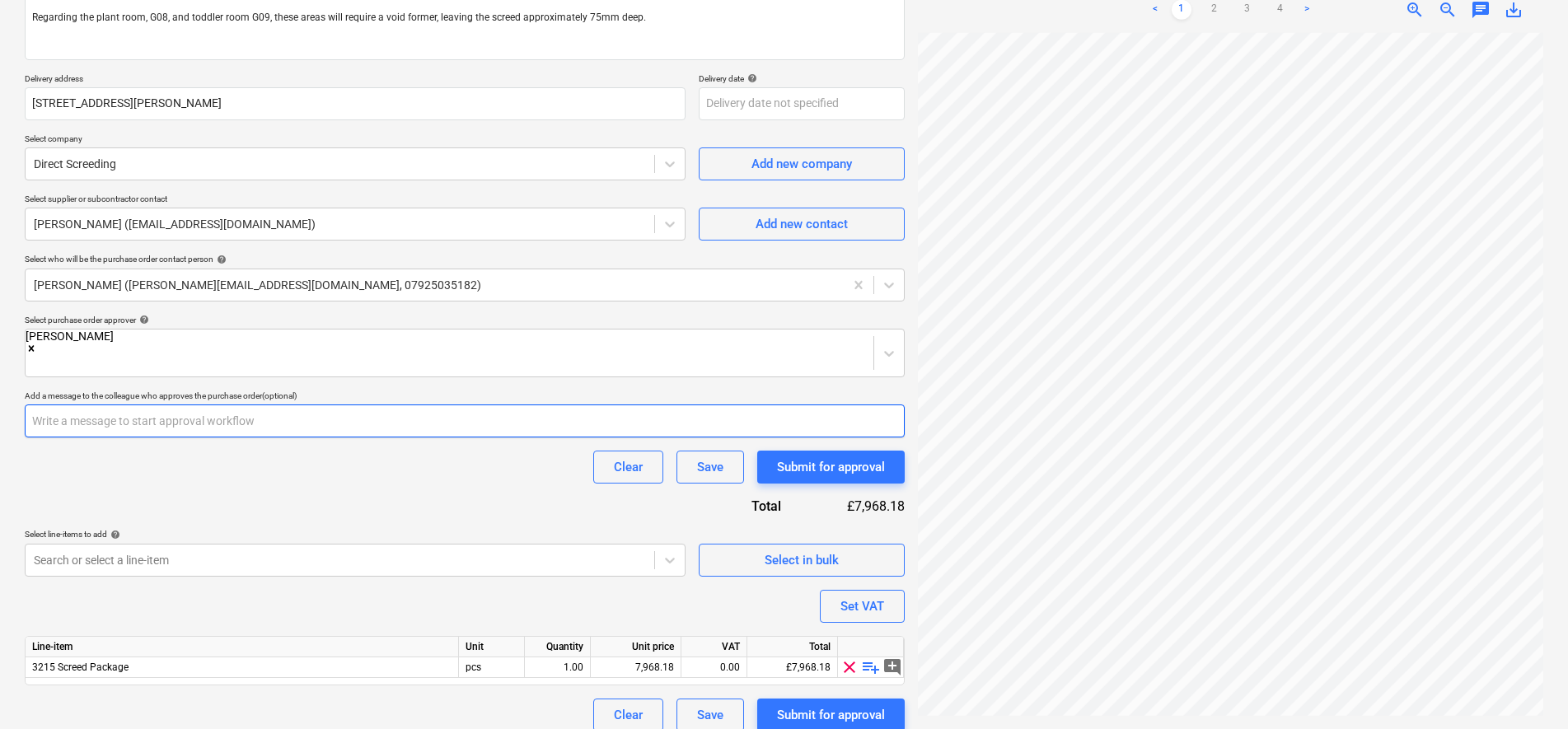
scroll to position [412, 0]
click at [620, 657] on div "7,968.18" at bounding box center [636, 666] width 77 height 21
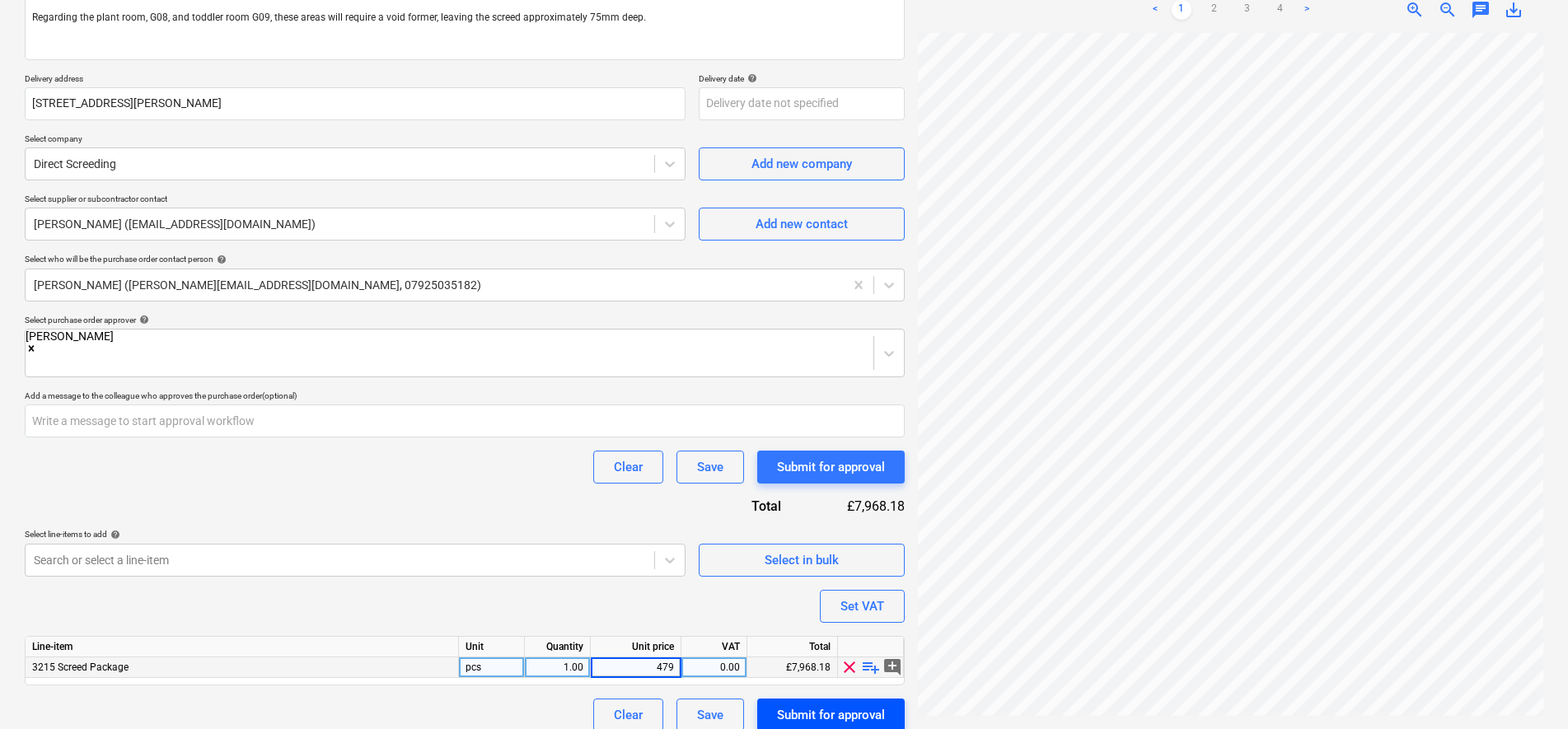
type input "4796"
click at [704, 657] on div "0.00" at bounding box center [714, 666] width 52 height 21
type input "20"
click at [586, 588] on div "Purchase order name help Purchase order Purchase order reference number help 29…" at bounding box center [465, 315] width 880 height 831
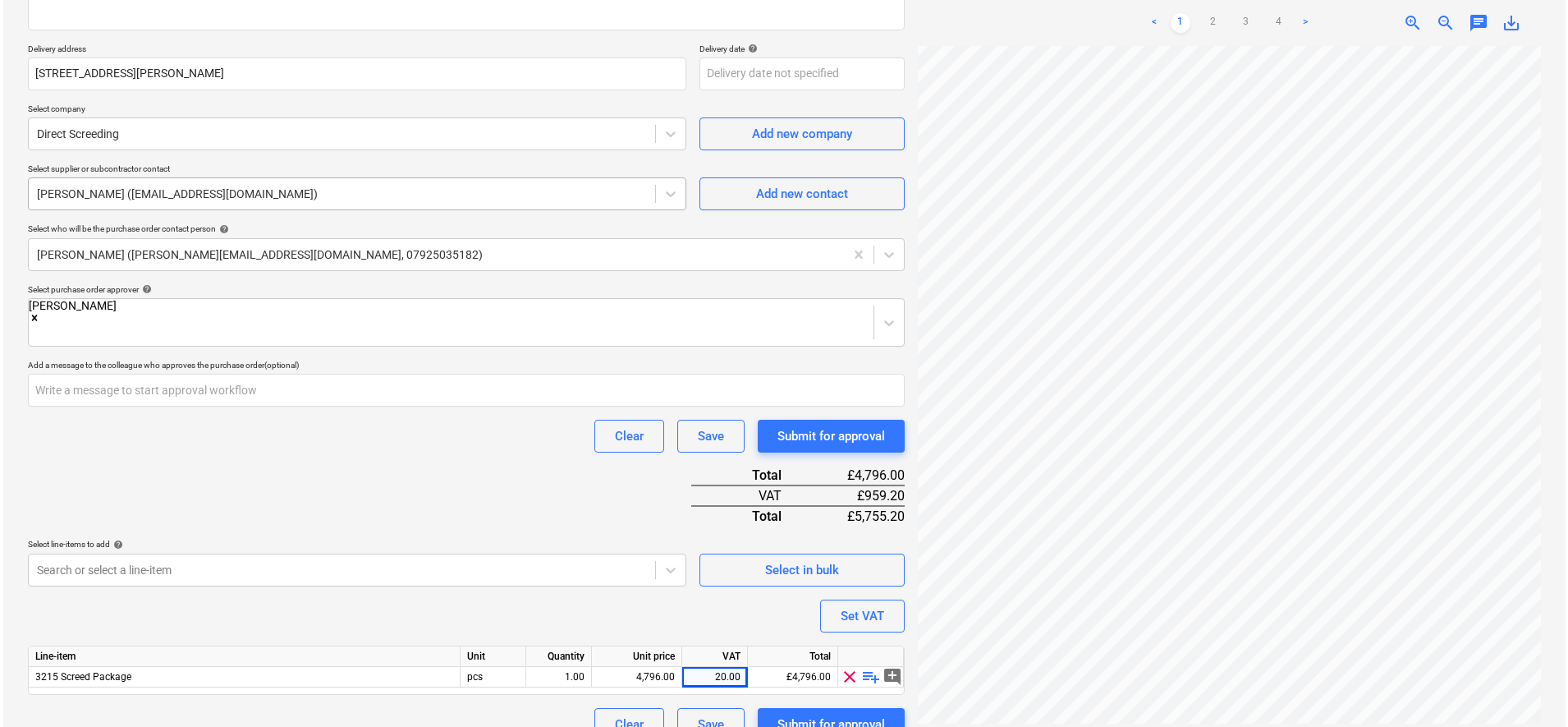
scroll to position [275, 0]
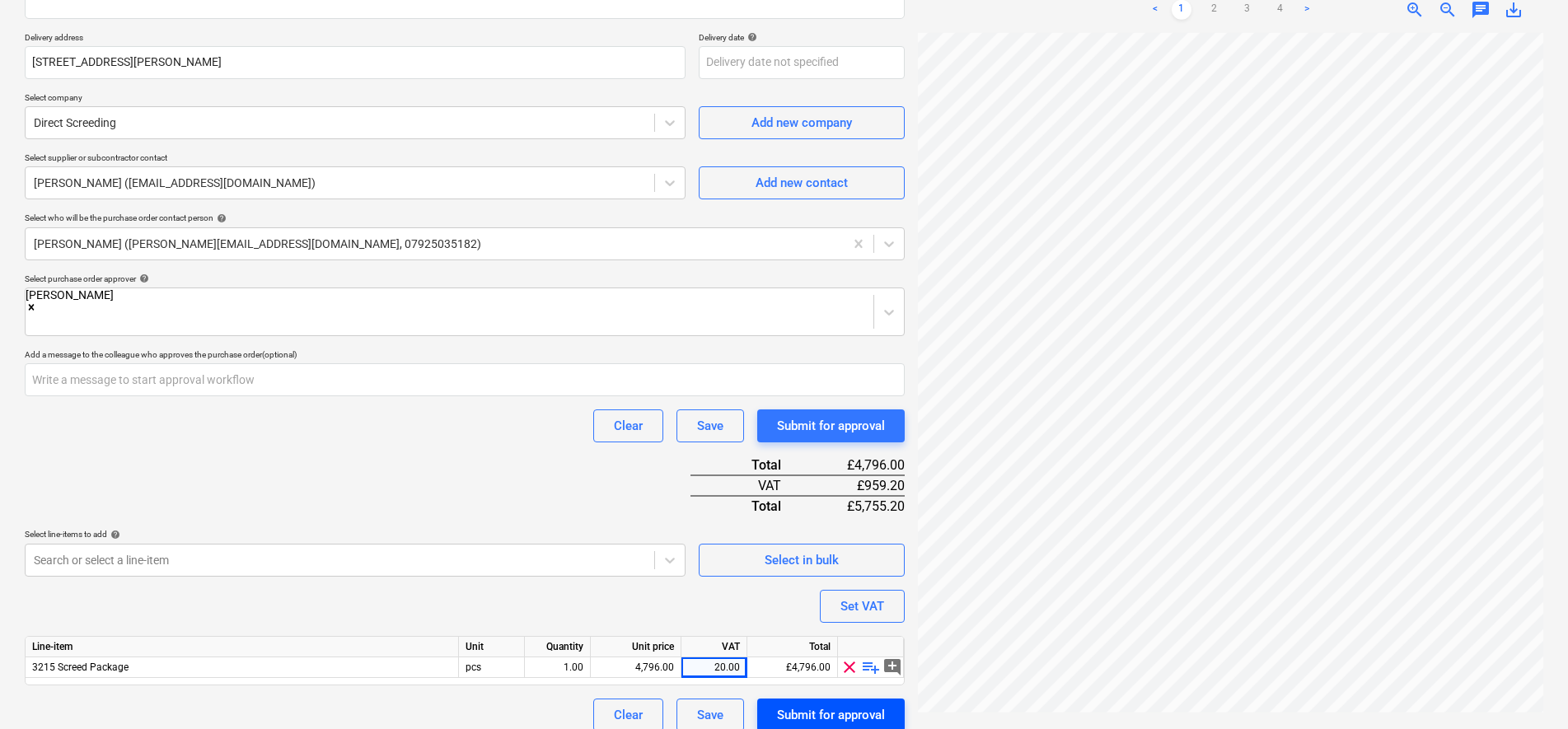
click at [790, 704] on div "Submit for approval" at bounding box center [830, 715] width 108 height 21
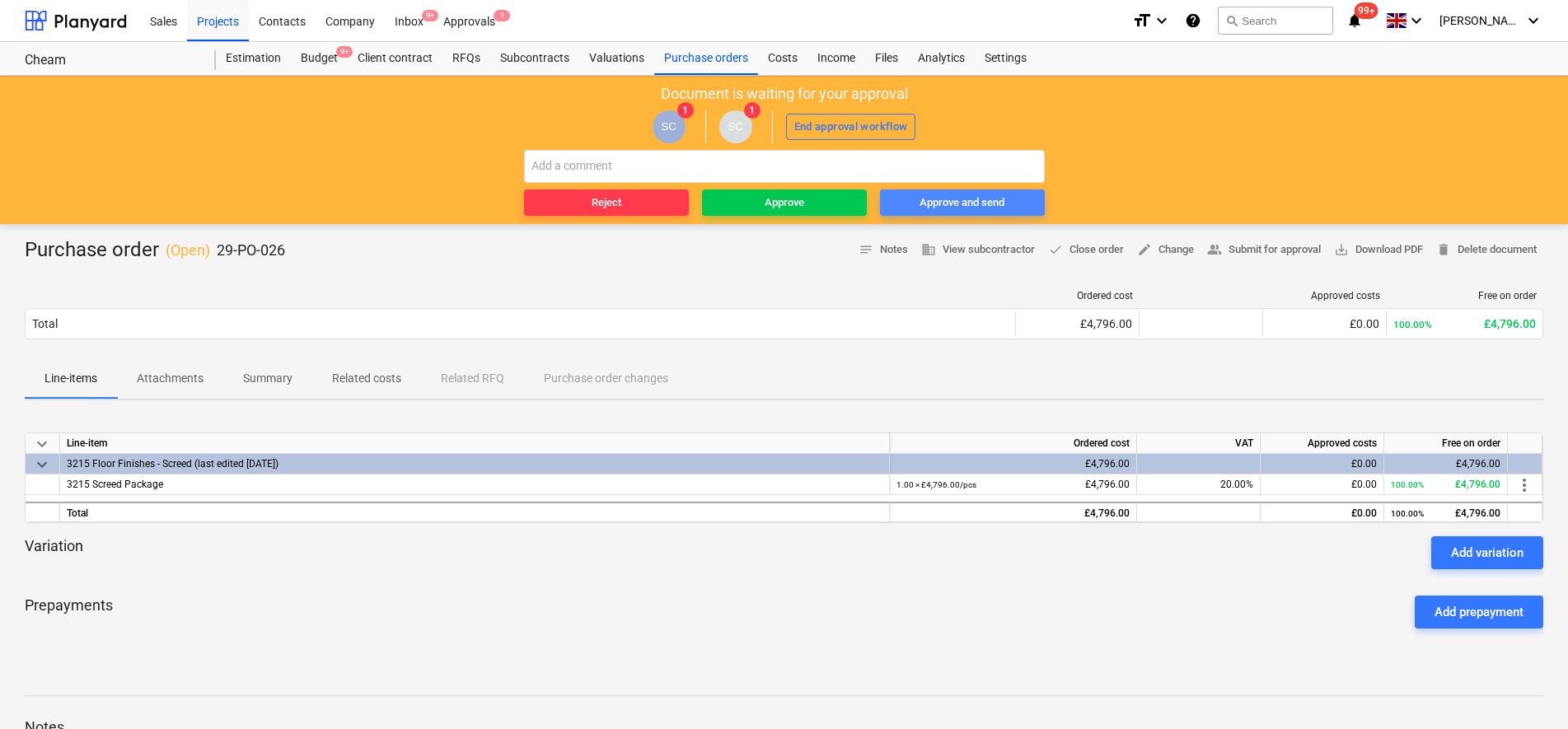
click at [1013, 198] on span "Approve and send" at bounding box center [963, 203] width 152 height 19
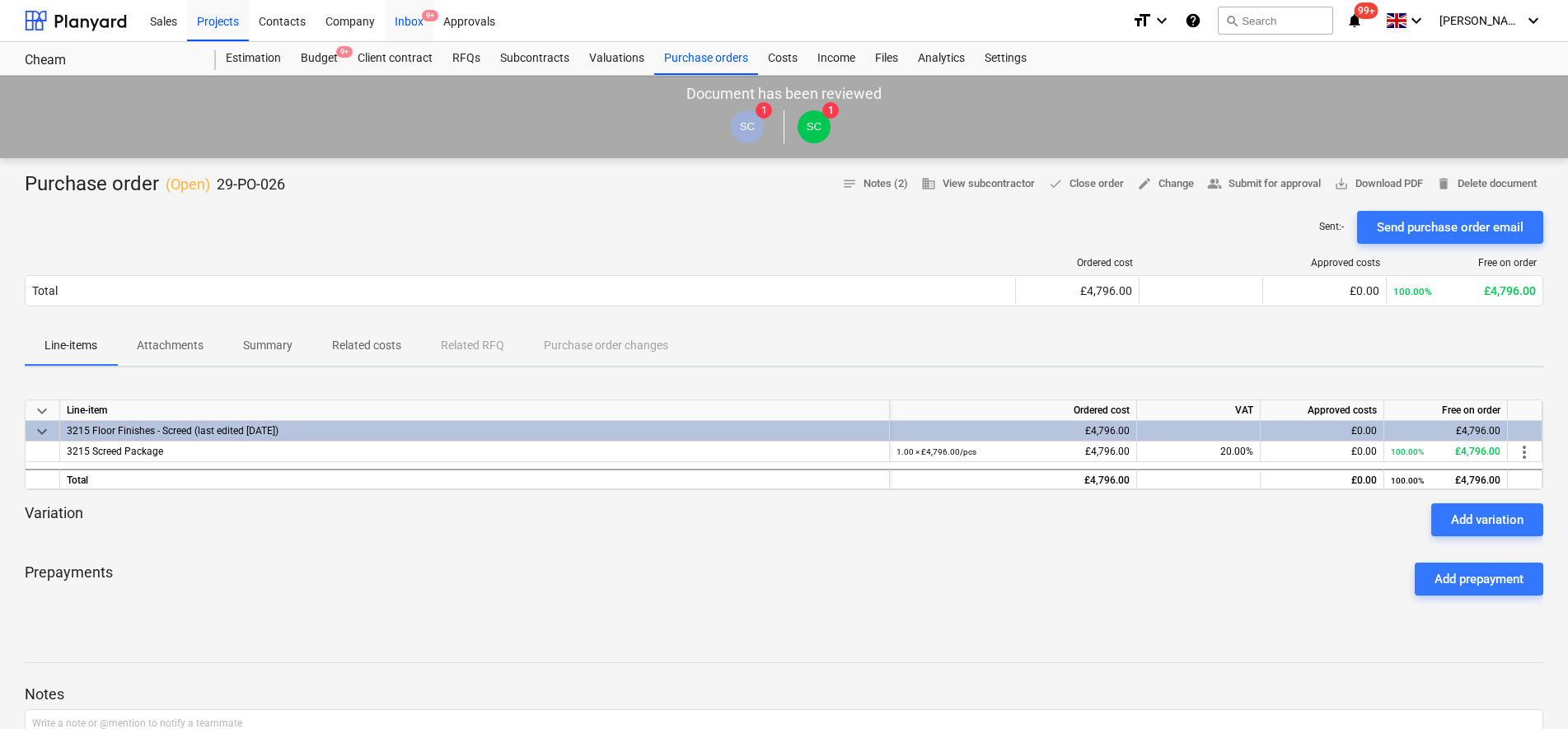
click at [405, 17] on div "Inbox 9+" at bounding box center [409, 20] width 48 height 42
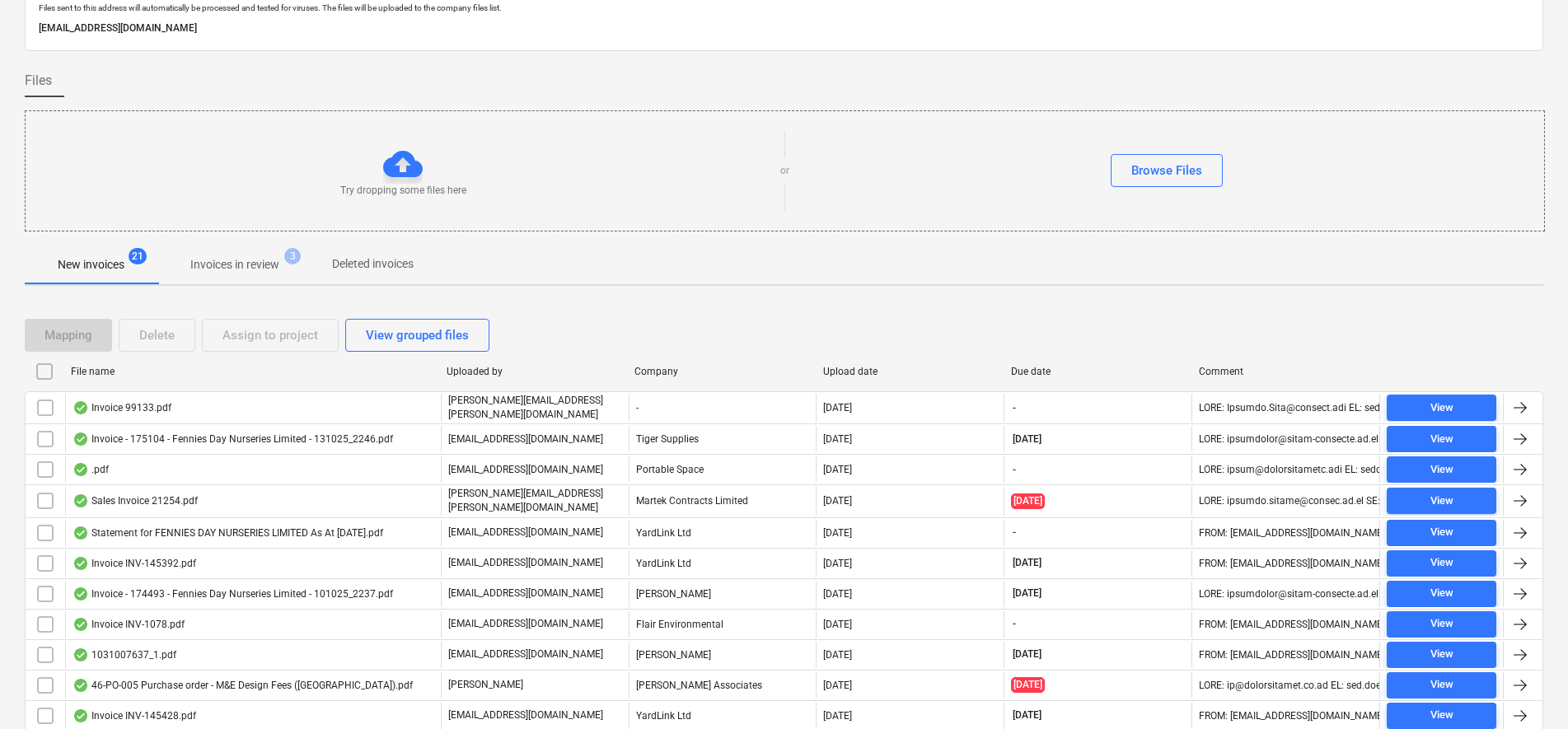
scroll to position [103, 0]
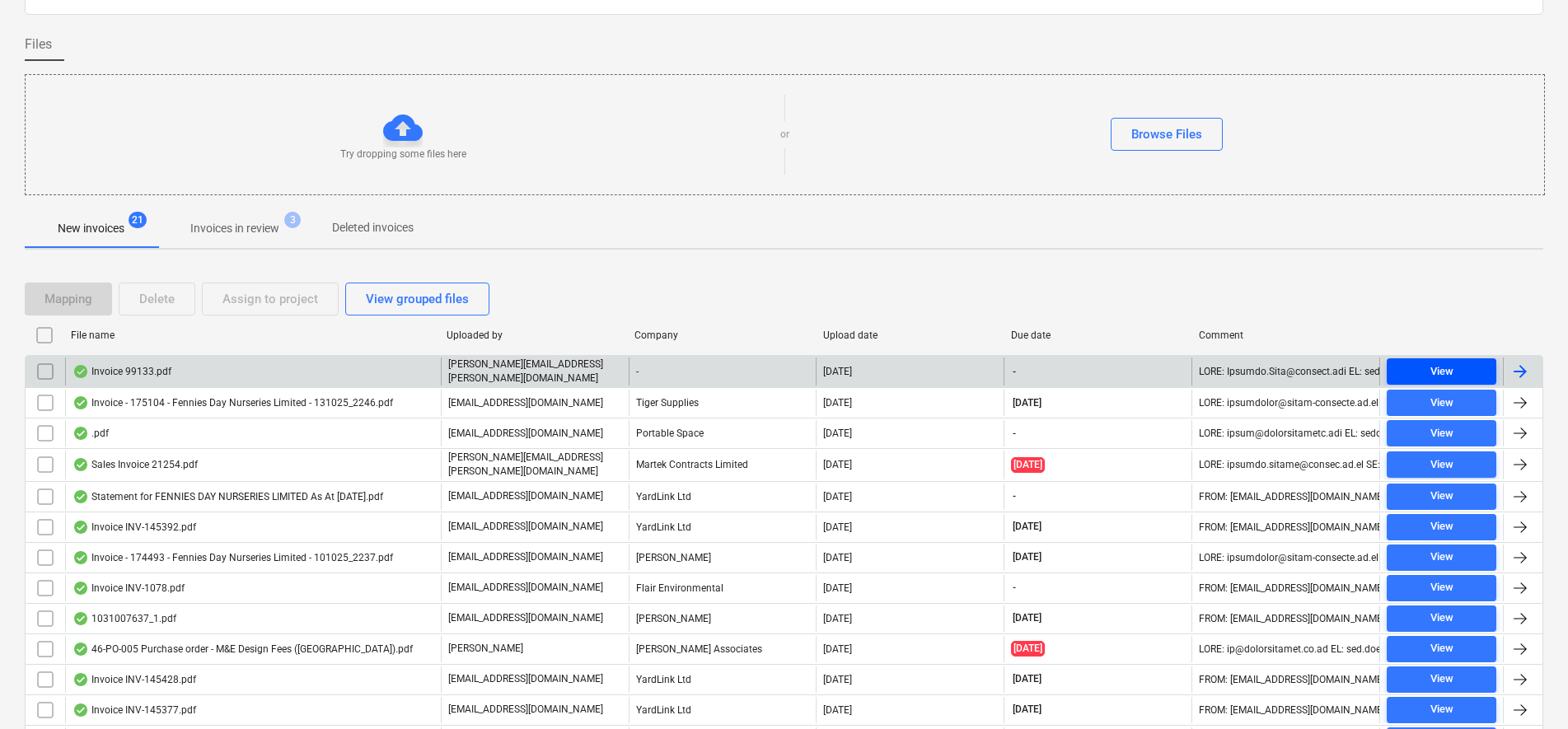
click at [1446, 377] on div "View" at bounding box center [1442, 372] width 23 height 19
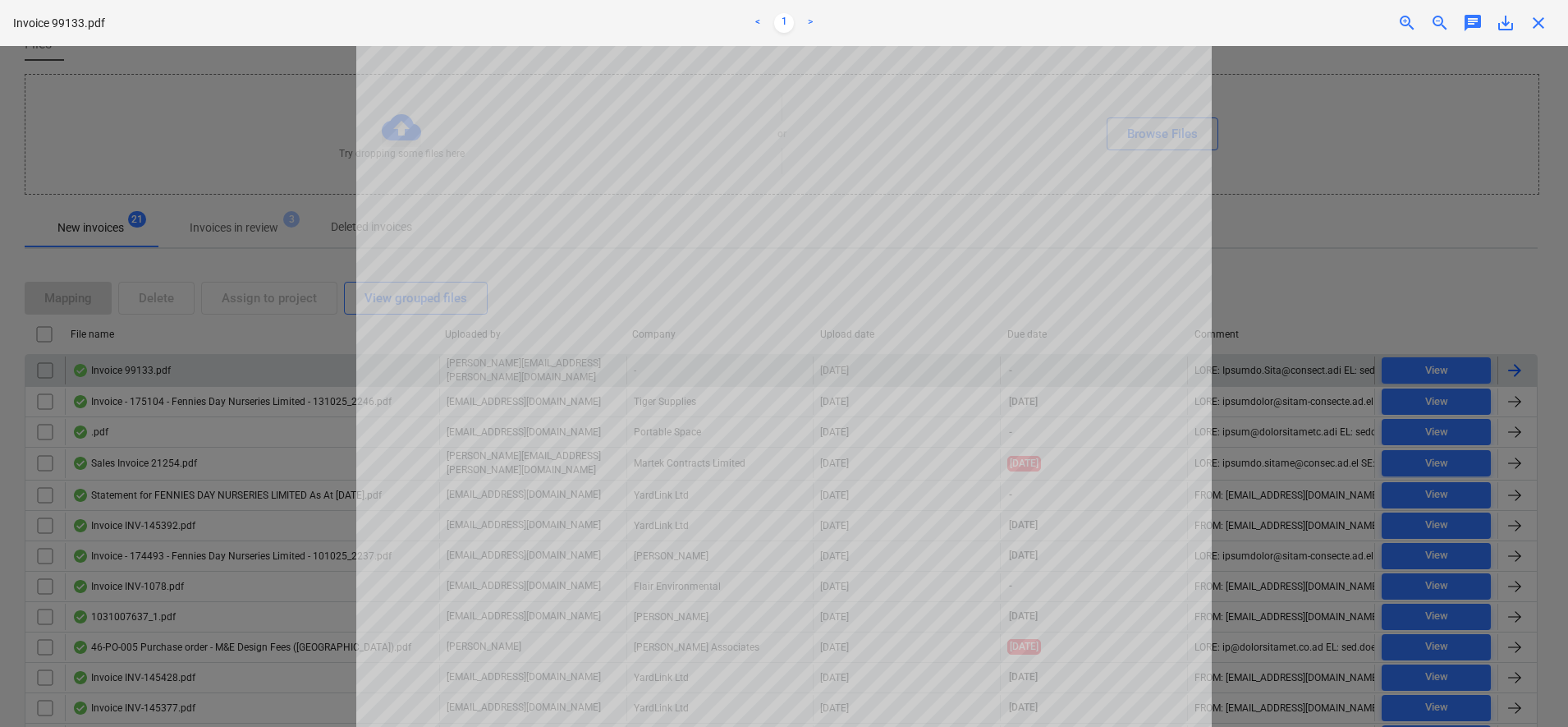
click at [1548, 23] on div "Getting notes failed" at bounding box center [1338, 17] width 444 height 35
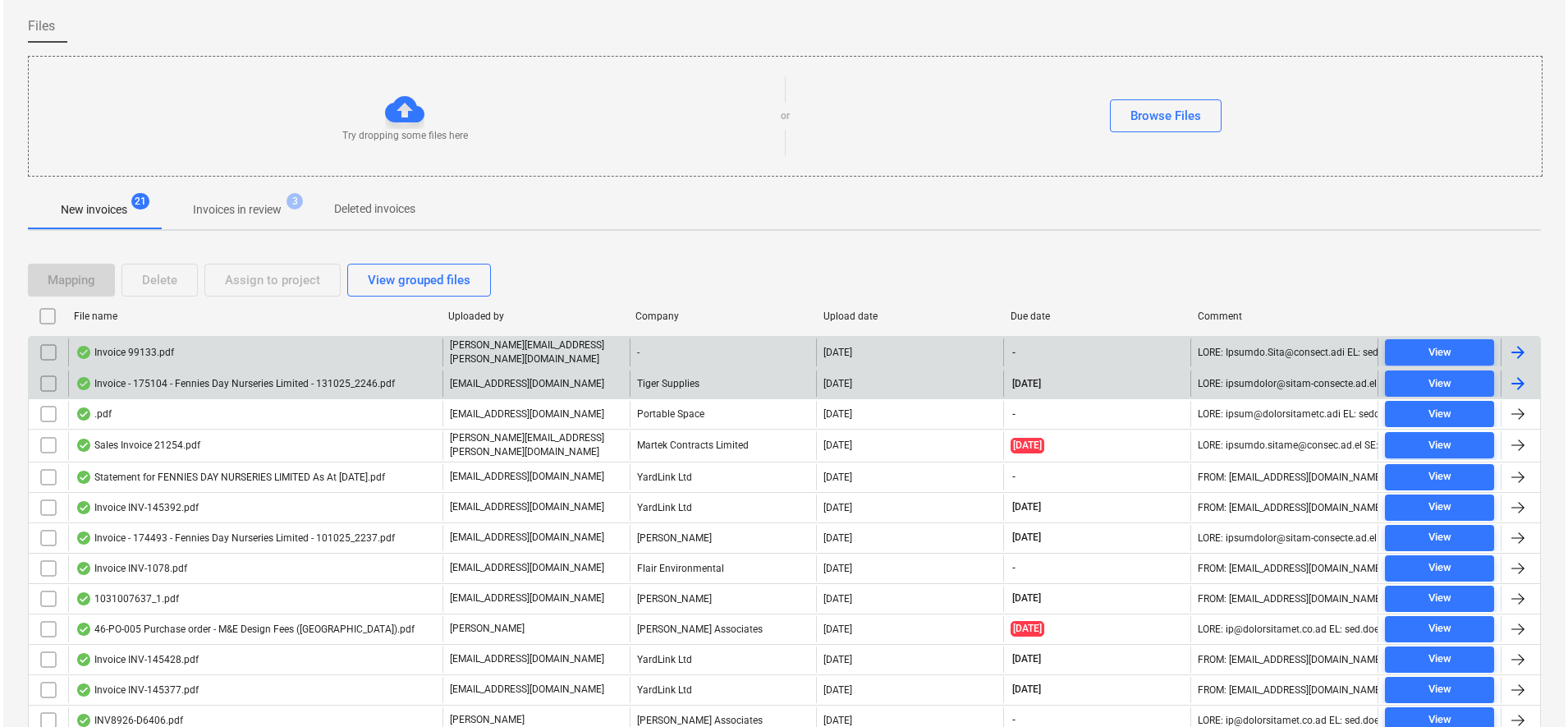
scroll to position [120, 0]
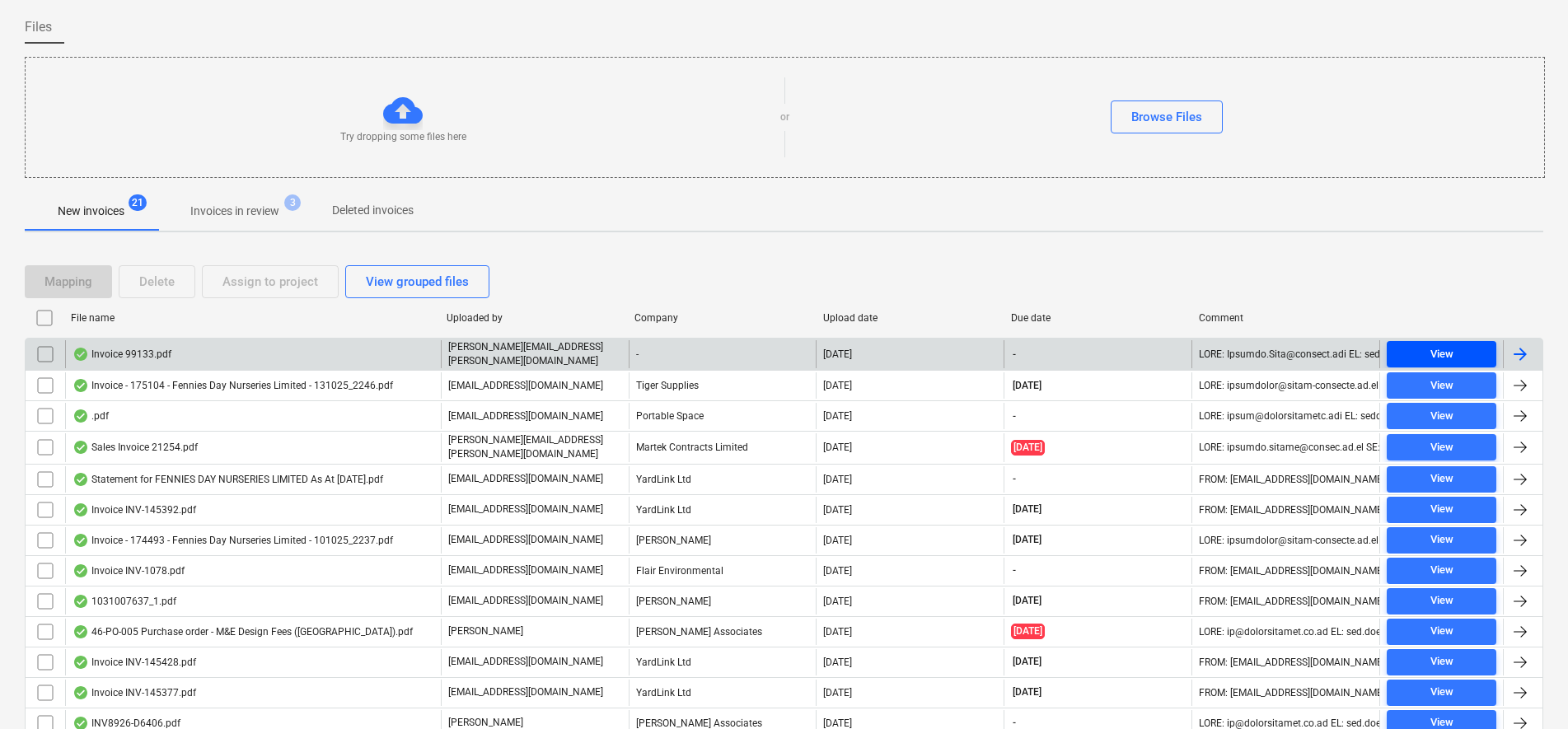
click at [1435, 355] on div "View" at bounding box center [1442, 354] width 23 height 19
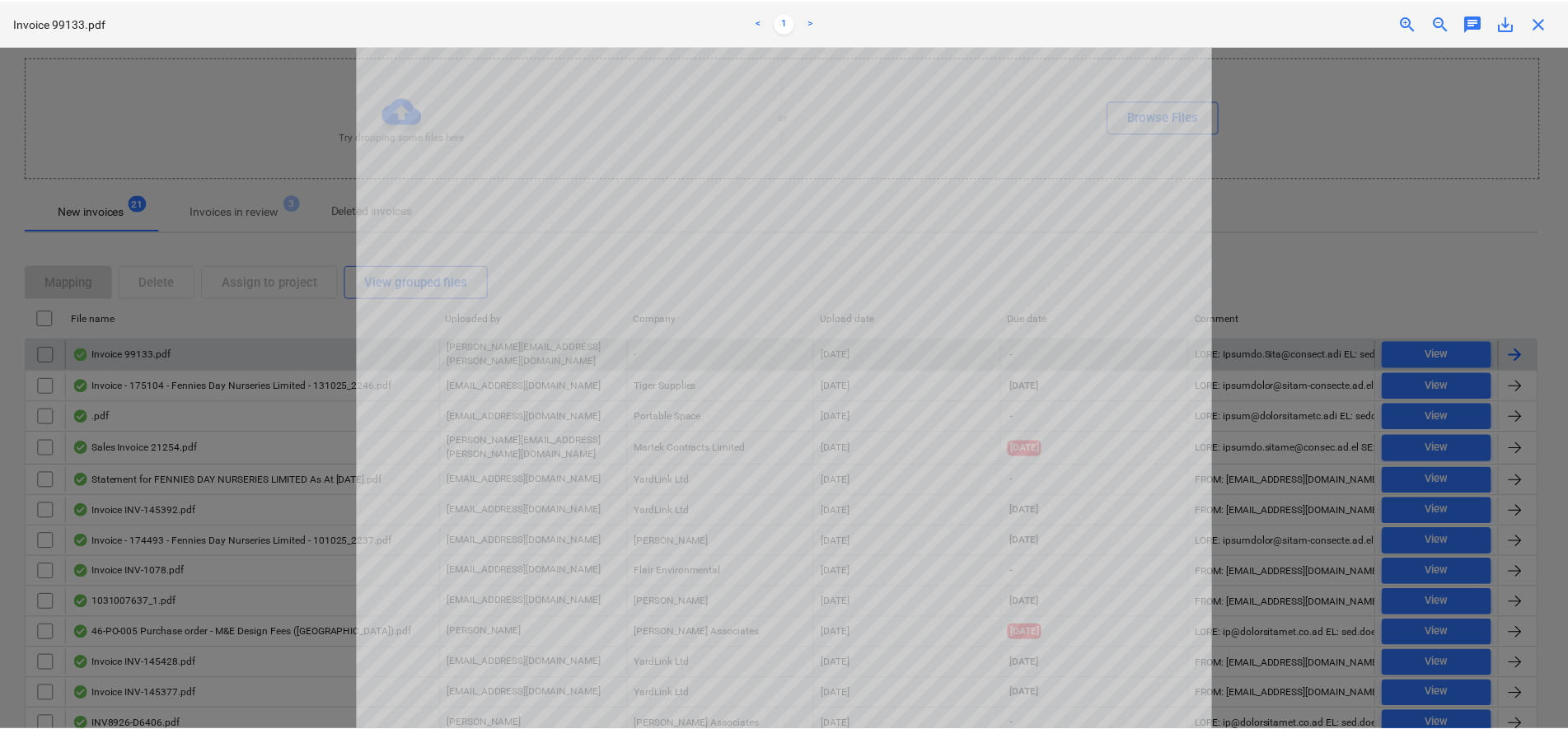
scroll to position [515, 0]
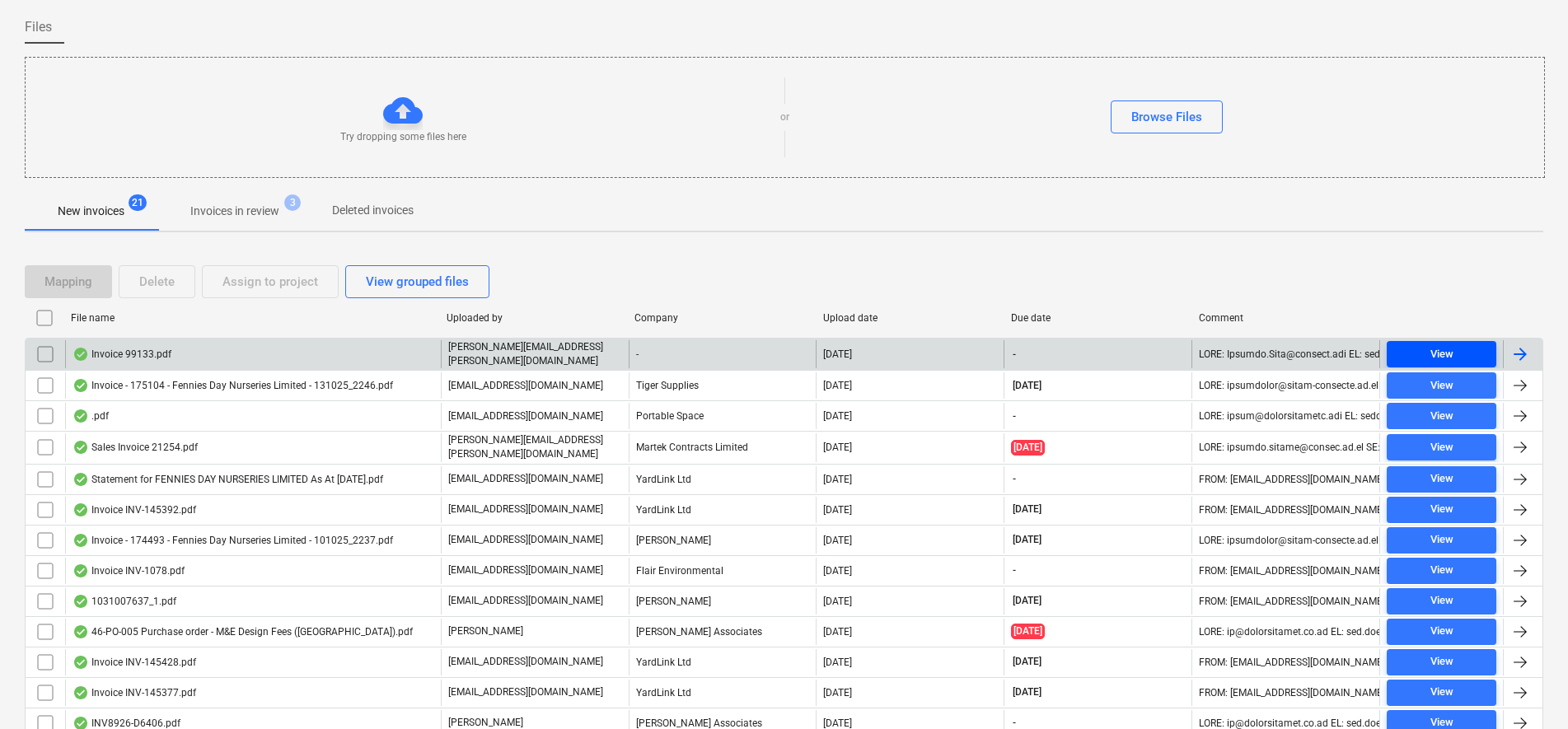
click at [1467, 348] on span "View" at bounding box center [1441, 354] width 97 height 19
click at [1465, 356] on span "View" at bounding box center [1441, 354] width 97 height 19
click at [1404, 348] on span "View" at bounding box center [1441, 354] width 97 height 19
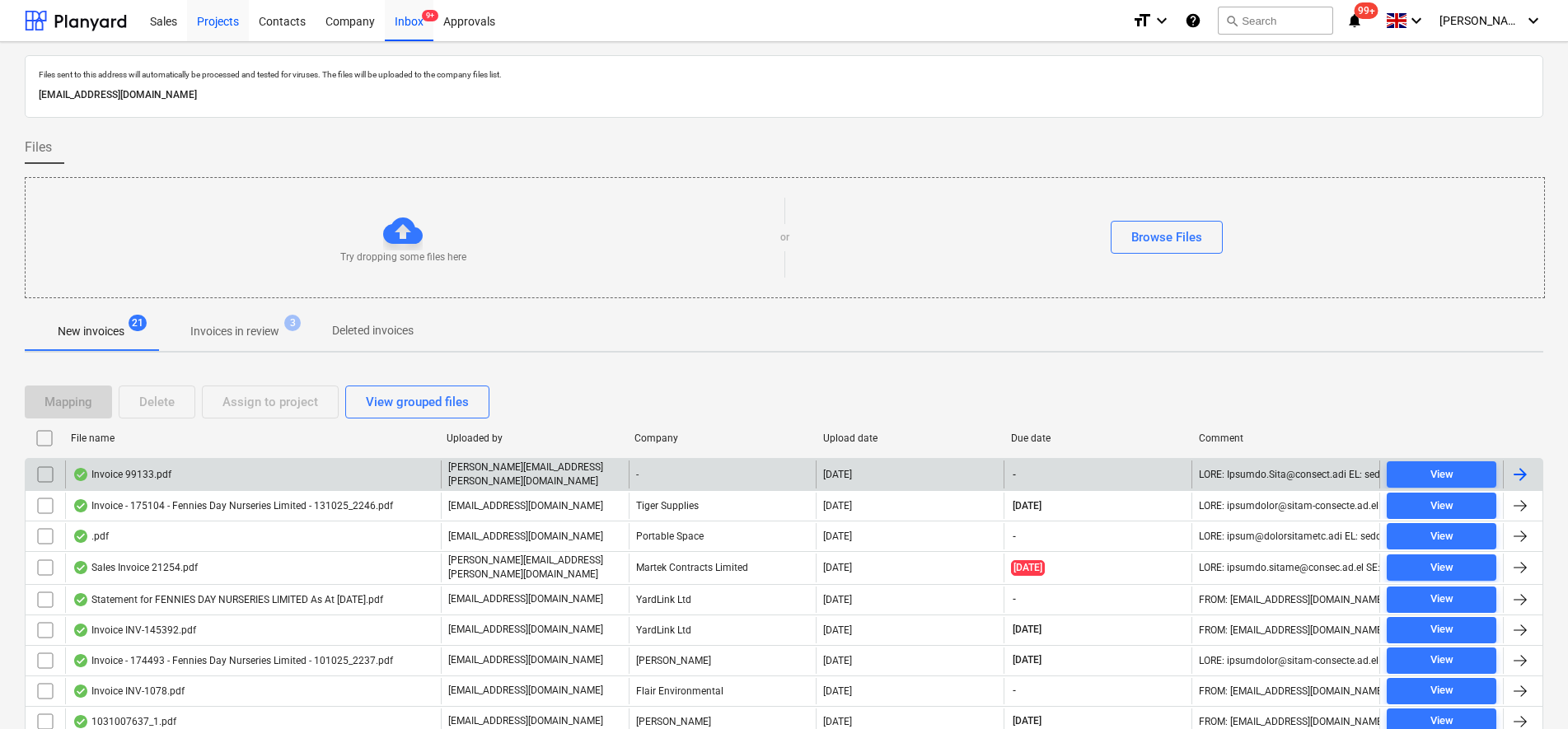
click at [228, 13] on div "Projects" at bounding box center [217, 20] width 62 height 42
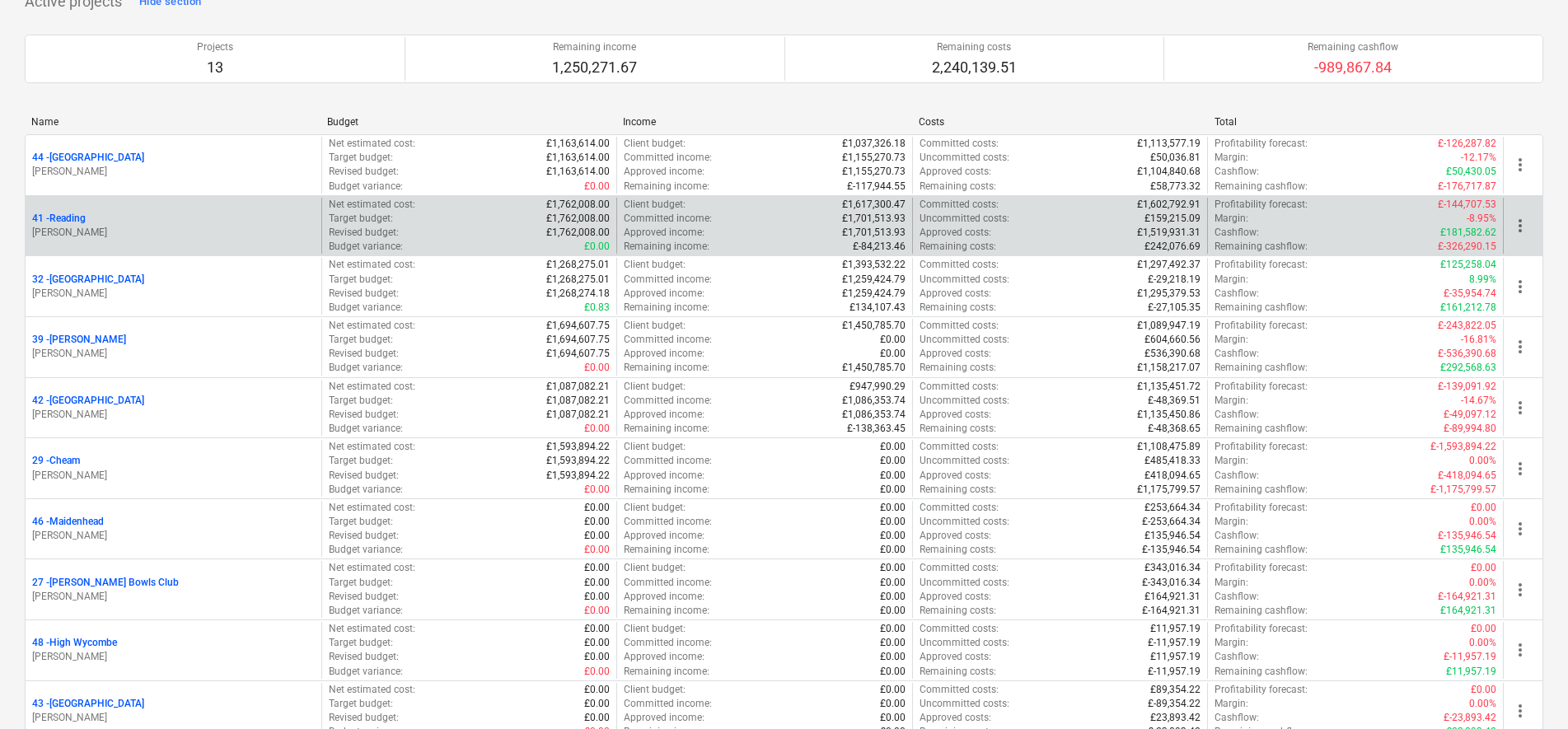
scroll to position [103, 0]
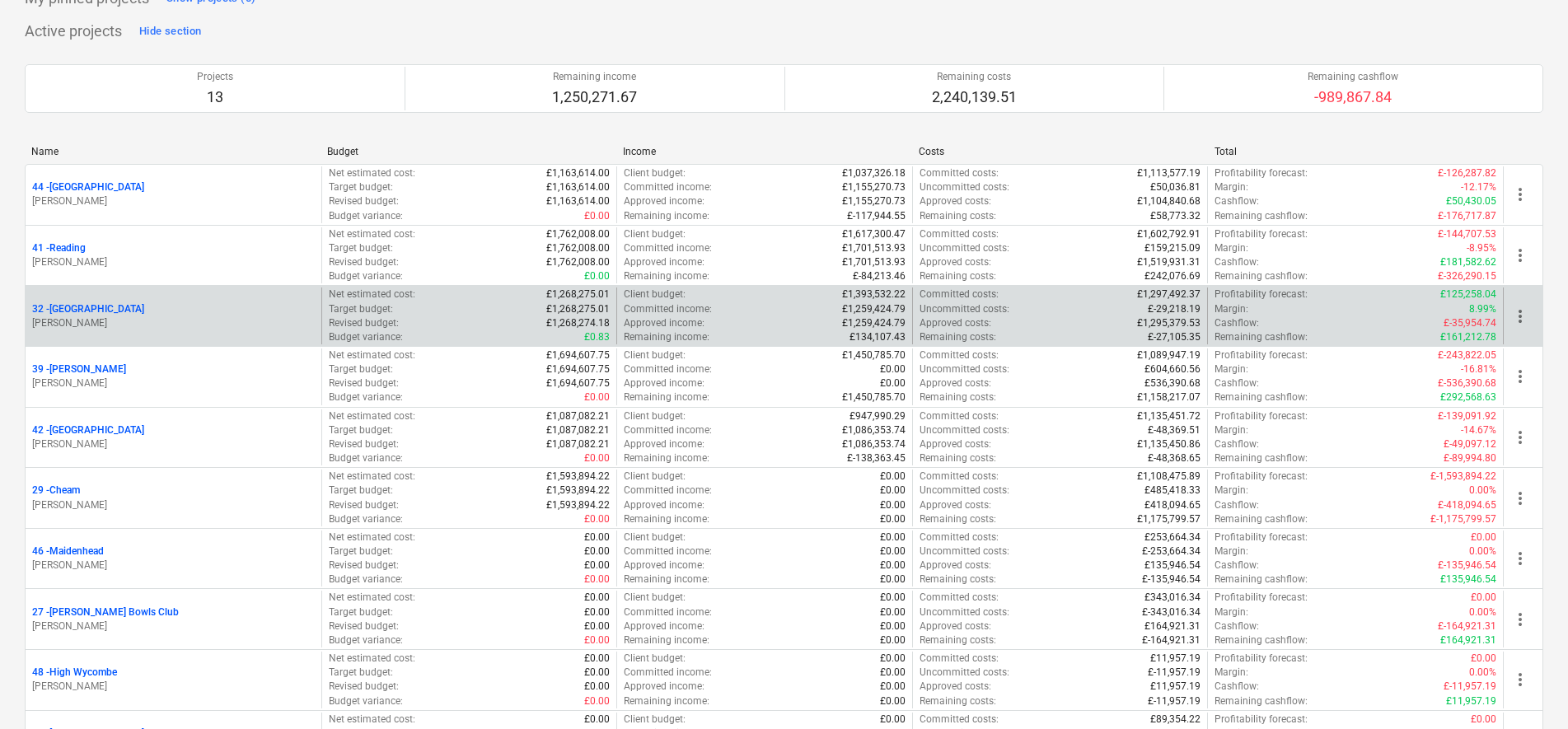
click at [71, 309] on p "32 - Twickenham" at bounding box center [88, 309] width 112 height 14
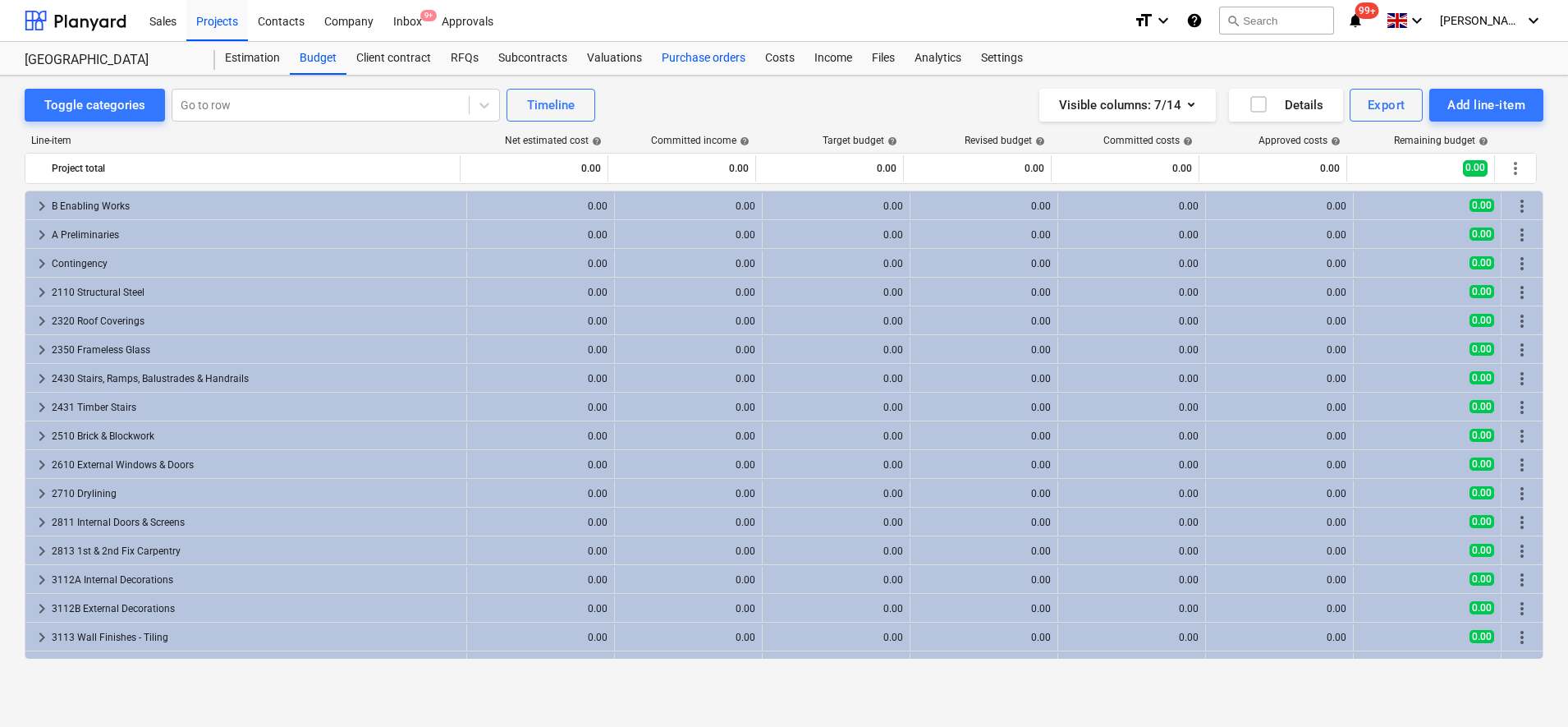
click at [670, 56] on div "Purchase orders" at bounding box center [704, 58] width 103 height 33
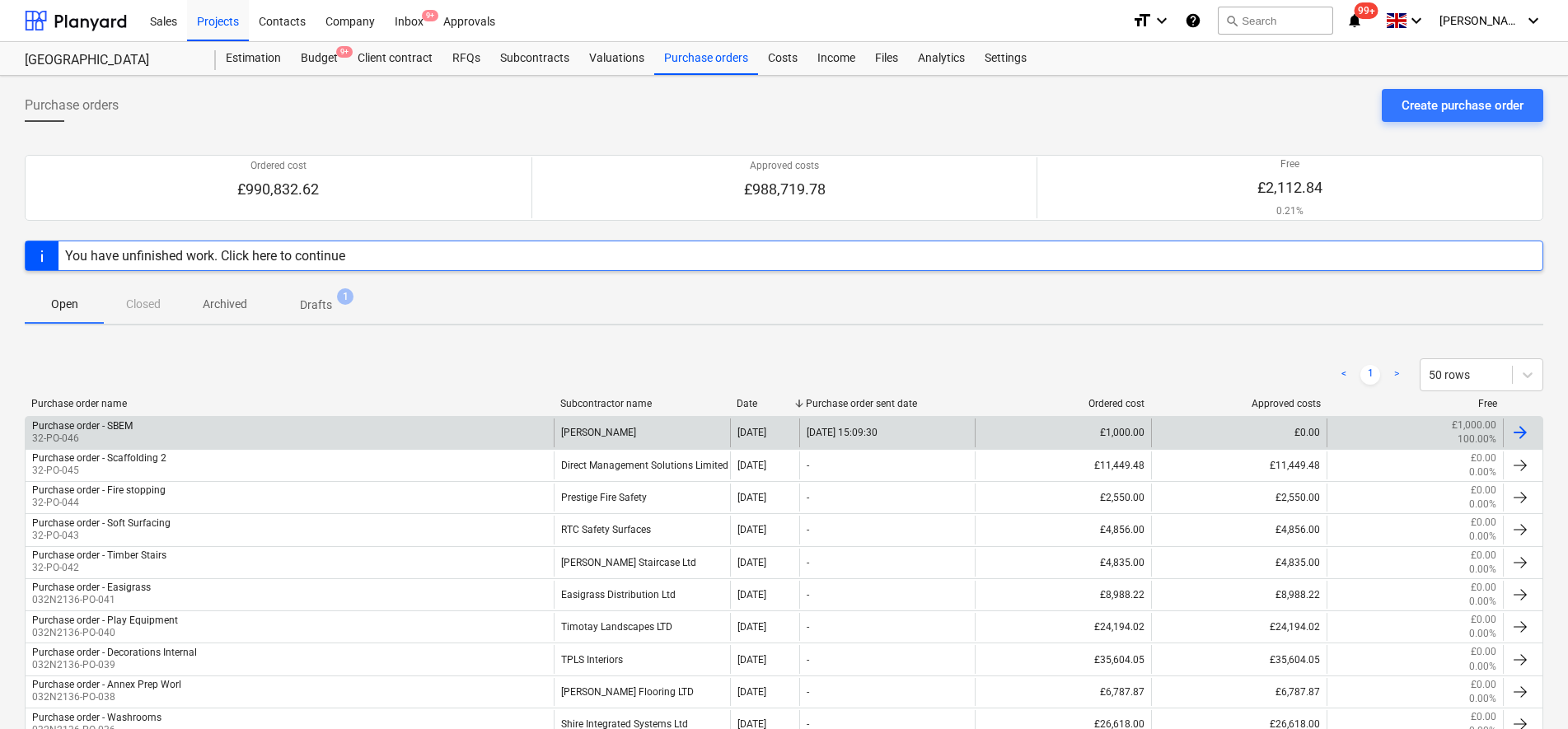
click at [667, 440] on div "Anna Pope" at bounding box center [641, 432] width 176 height 28
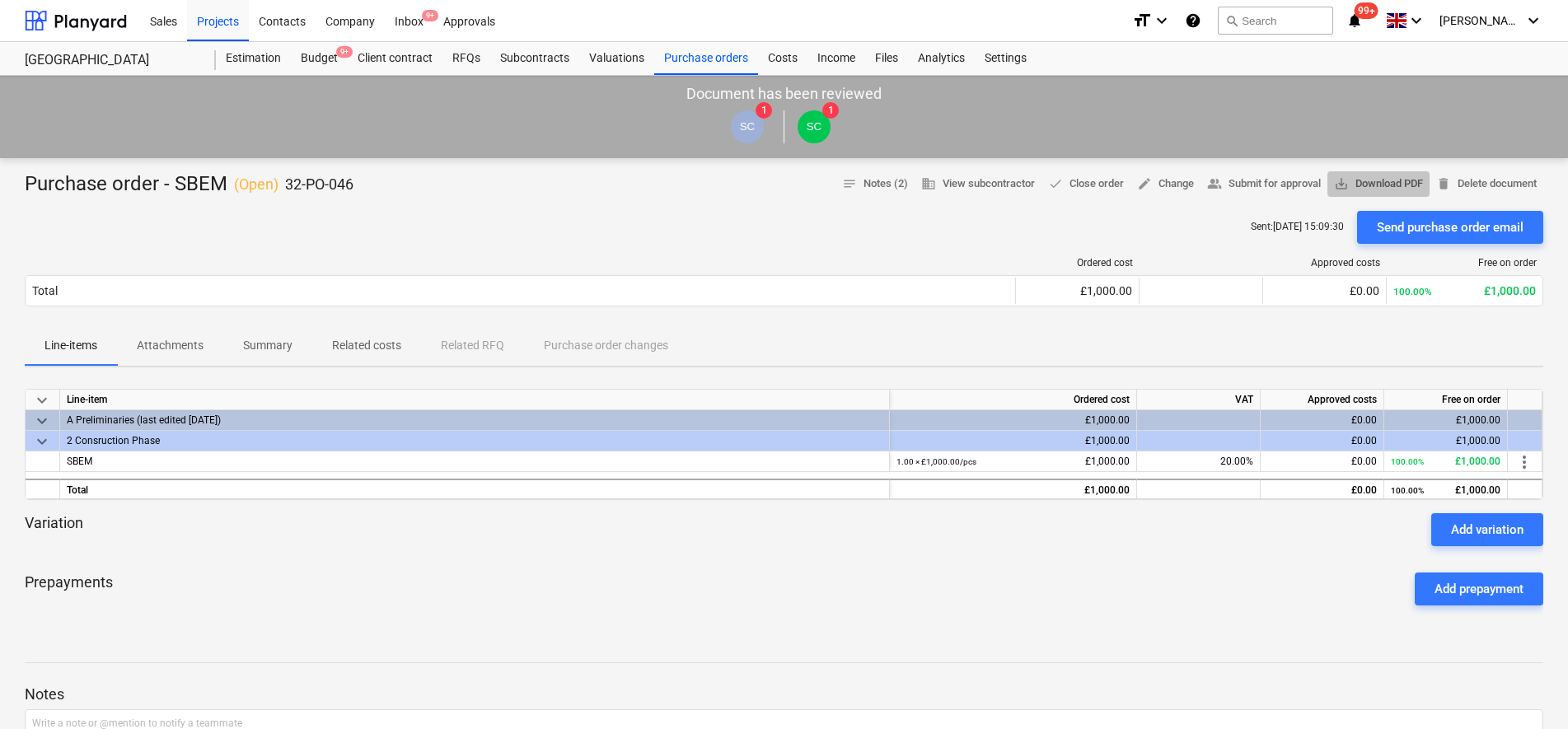
click at [1386, 174] on span "save_alt Download PDF" at bounding box center [1378, 183] width 89 height 19
